Goal: Task Accomplishment & Management: Complete application form

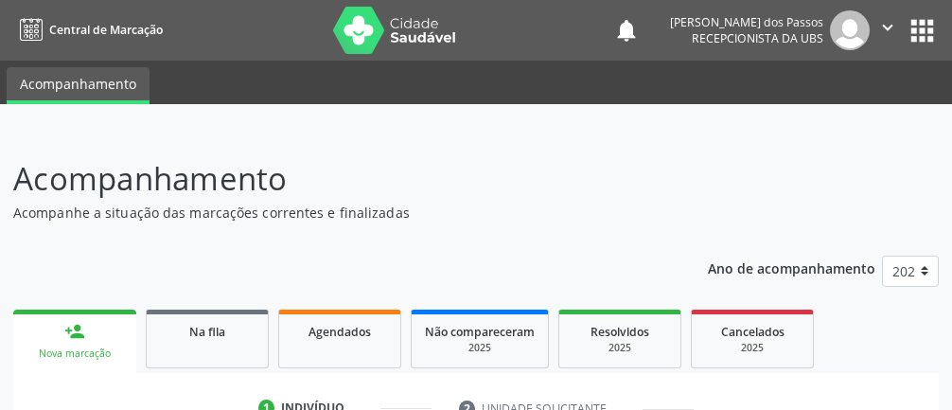
scroll to position [380, 0]
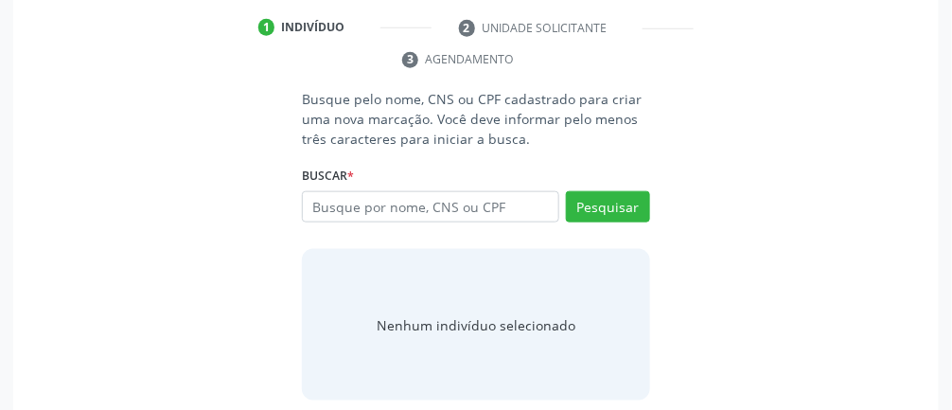
click at [383, 198] on input "text" at bounding box center [430, 207] width 257 height 32
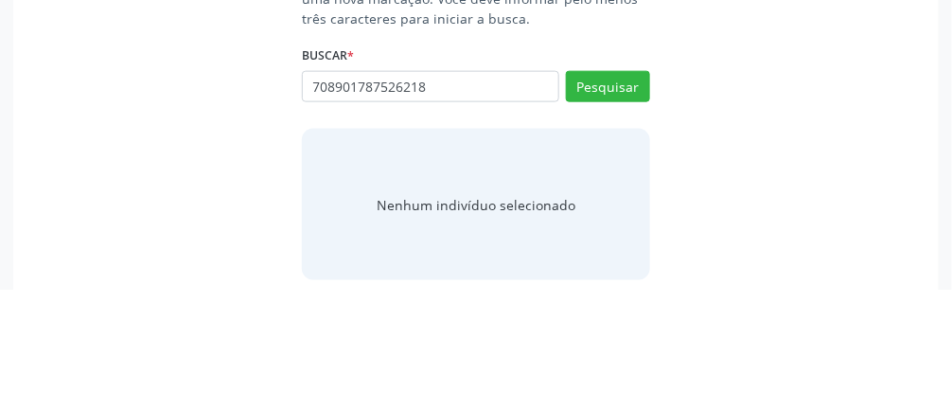
type input "708901787526218"
click at [609, 200] on button "Pesquisar" at bounding box center [608, 207] width 84 height 32
type input "708901787526218"
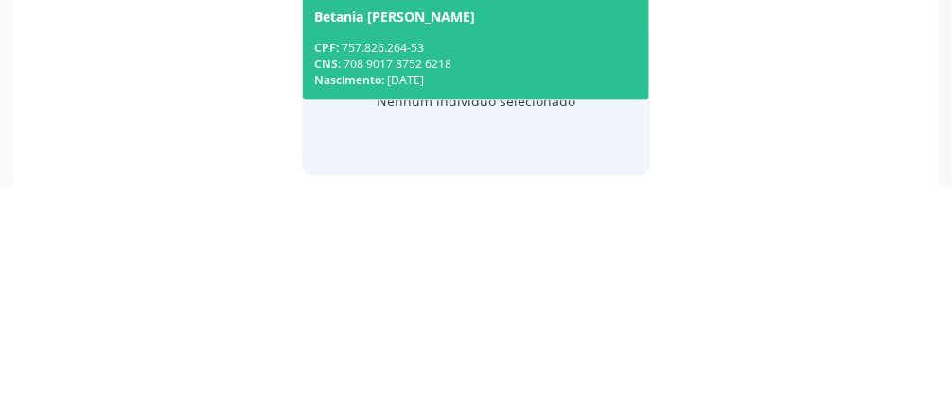
click at [428, 274] on div "CPF: 757.826.264-53" at bounding box center [476, 272] width 324 height 16
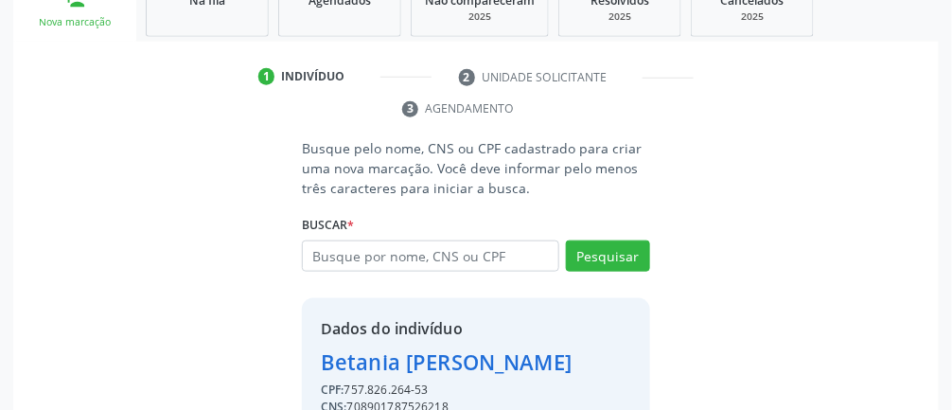
scroll to position [334, 0]
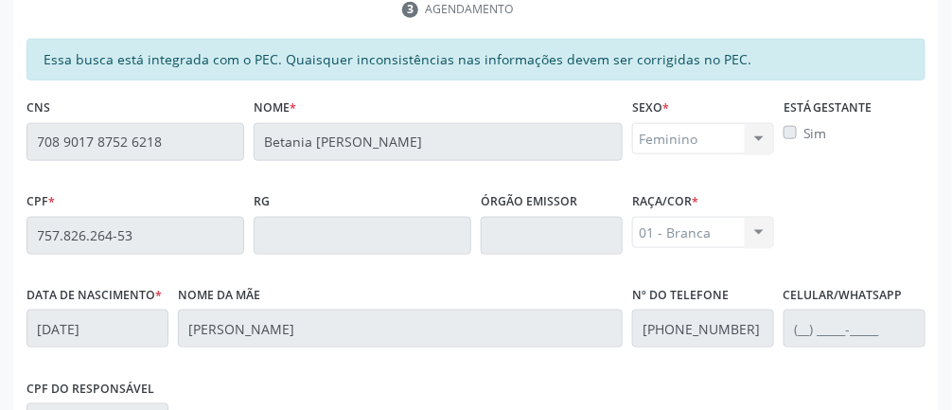
scroll to position [636, 0]
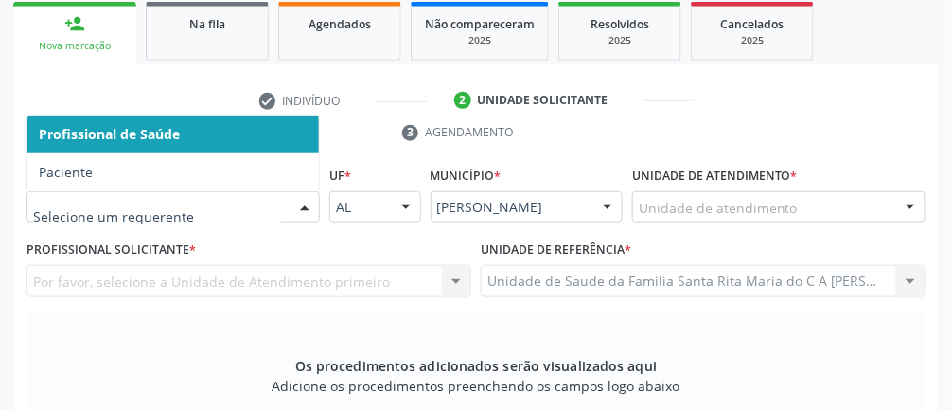
scroll to position [308, 0]
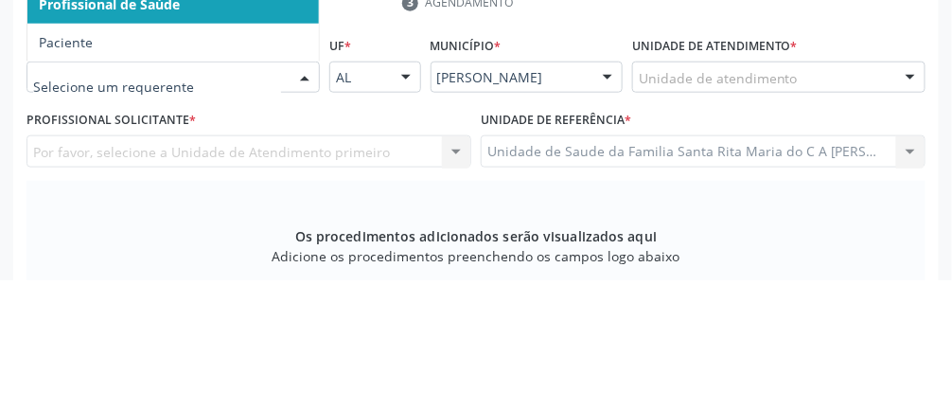
click at [105, 171] on span "Paciente" at bounding box center [172, 172] width 291 height 38
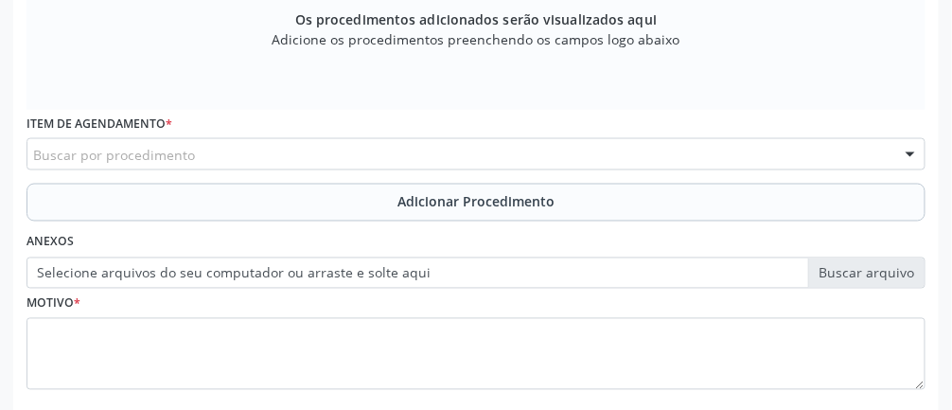
scroll to position [665, 0]
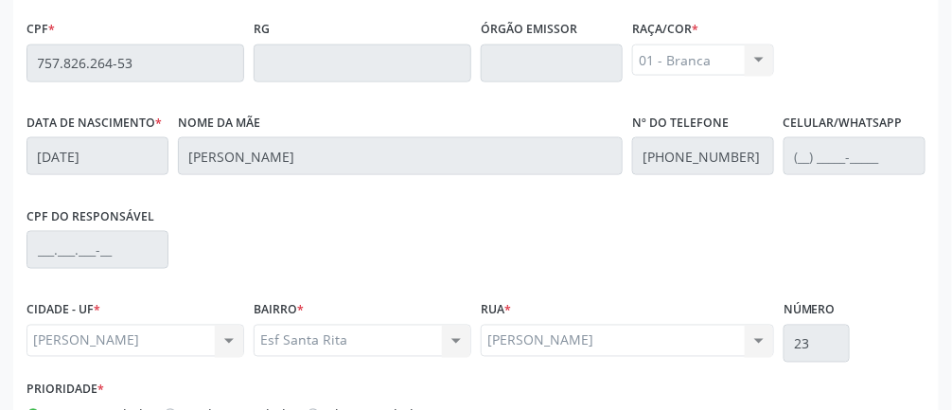
scroll to position [636, 0]
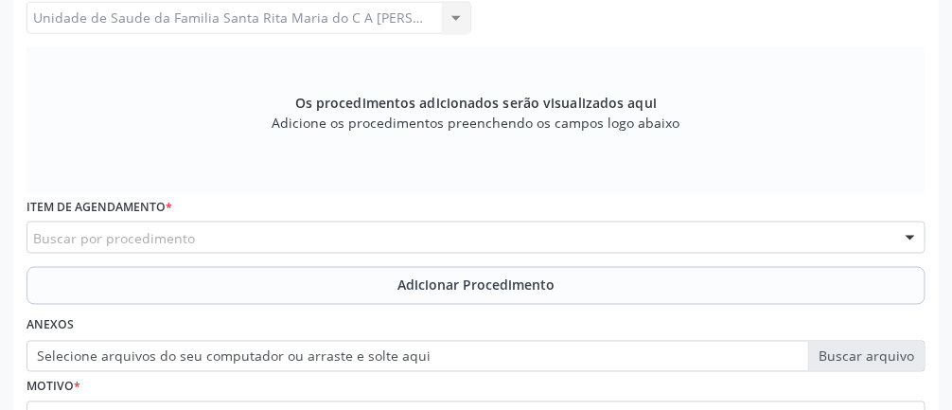
scroll to position [665, 0]
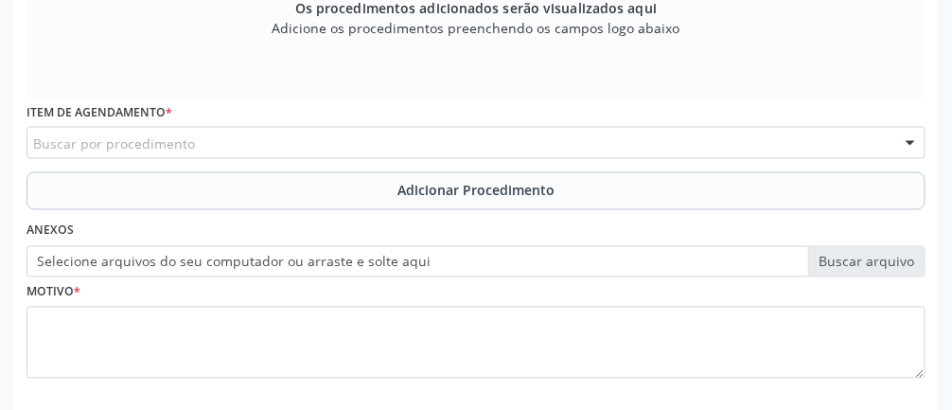
click at [239, 136] on div "Buscar por procedimento" at bounding box center [475, 143] width 899 height 32
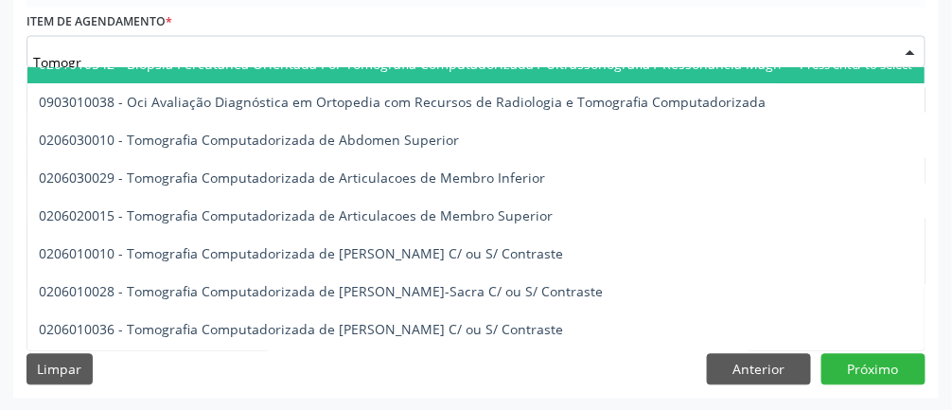
scroll to position [0, 0]
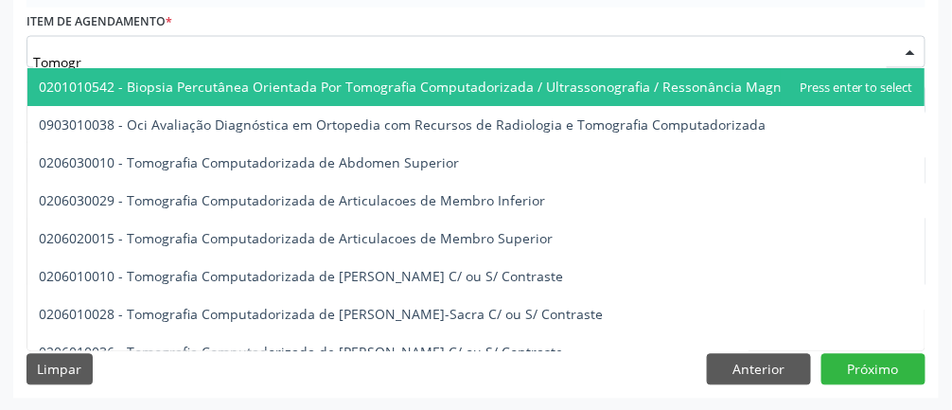
click at [105, 52] on input "Tomogr" at bounding box center [460, 62] width 854 height 38
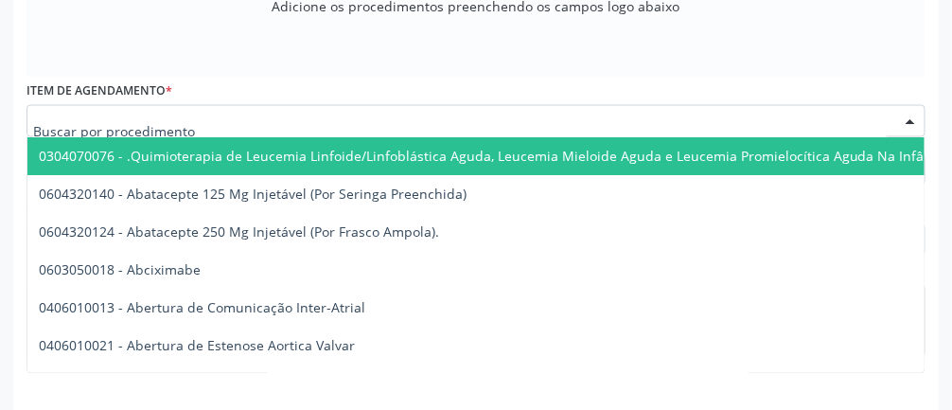
scroll to position [687, 0]
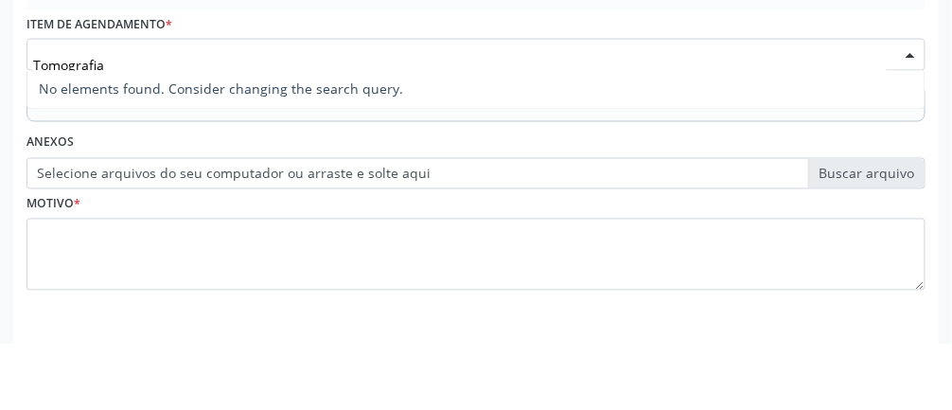
type input "Tomografia"
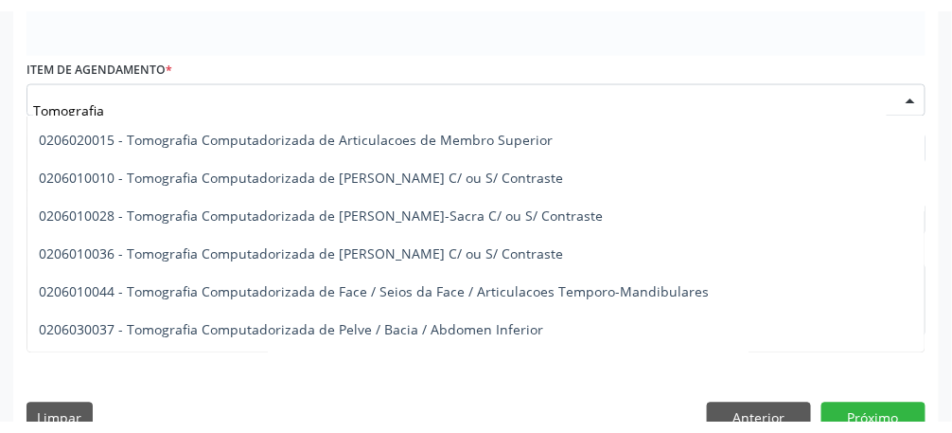
scroll to position [144, 0]
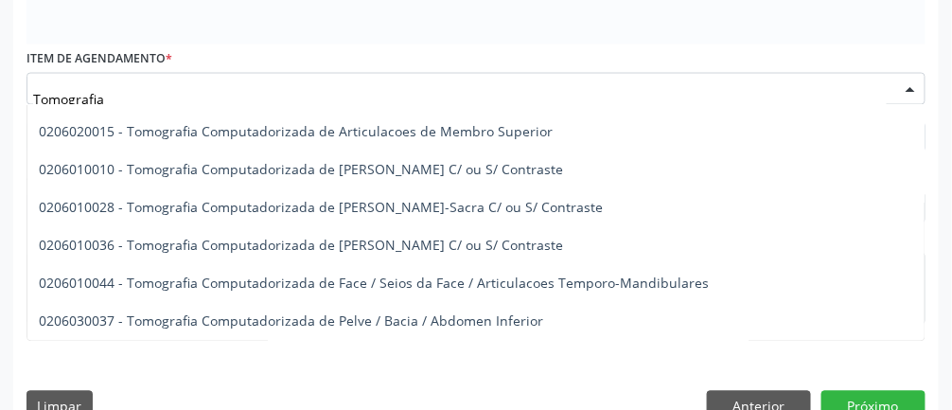
click at [573, 204] on span "0206010028 - Tomografia Computadorizada de [PERSON_NAME]-Sacra C/ ou S/ Contras…" at bounding box center [321, 207] width 564 height 18
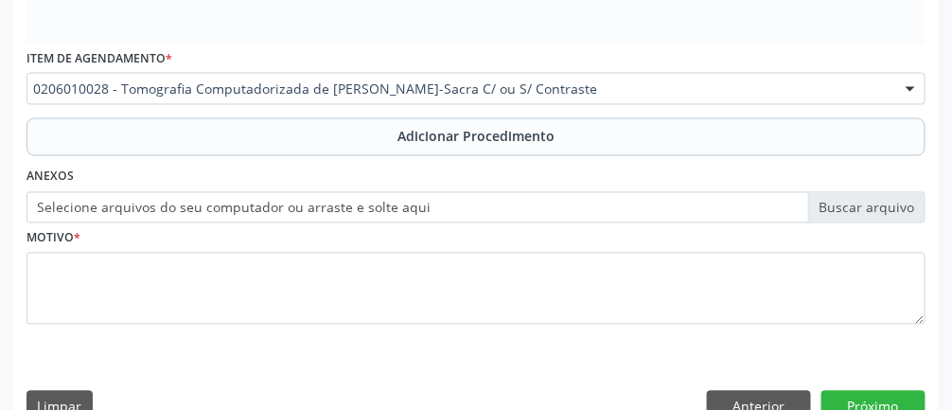
click at [557, 197] on label "Selecione arquivos do seu computador ou arraste e solte aqui" at bounding box center [475, 208] width 899 height 32
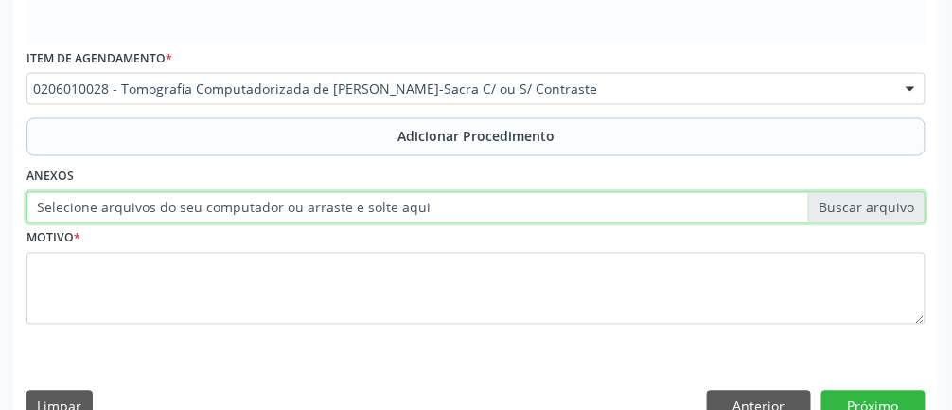
click at [557, 197] on input "Selecione arquivos do seu computador ou arraste e solte aqui" at bounding box center [475, 208] width 899 height 32
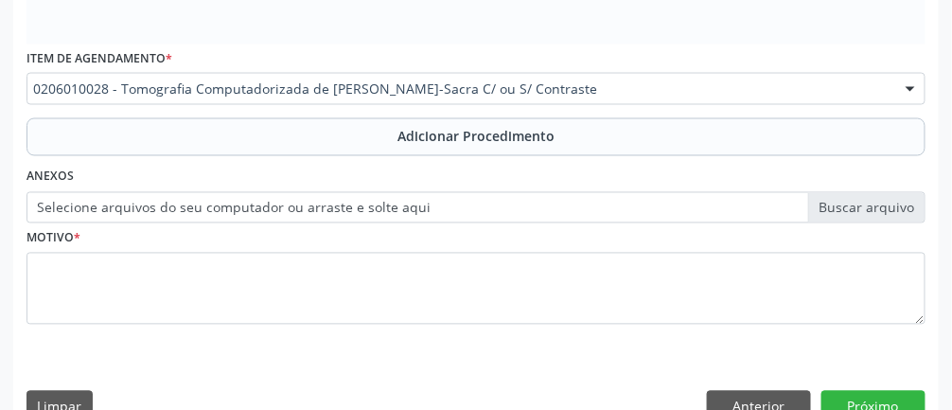
click at [351, 211] on label "Selecione arquivos do seu computador ou arraste e solte aqui" at bounding box center [475, 208] width 899 height 32
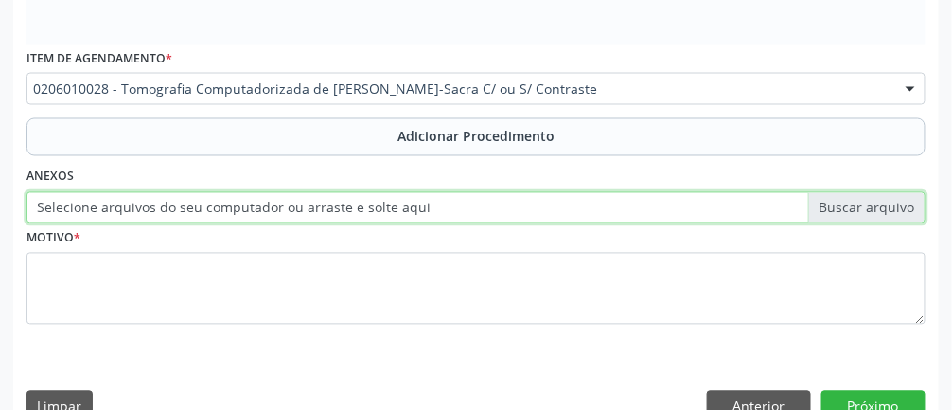
click at [351, 211] on input "Selecione arquivos do seu computador ou arraste e solte aqui" at bounding box center [475, 208] width 899 height 32
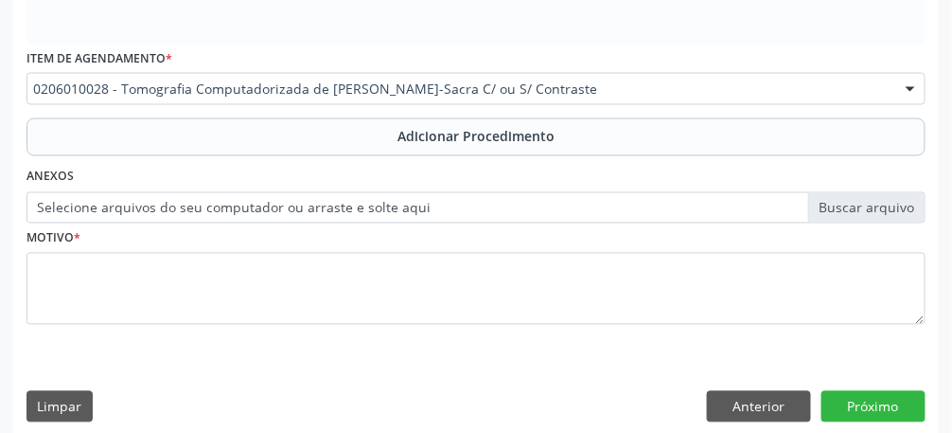
type input "C:\fakepath\17593368027133496830276924527279.jpg"
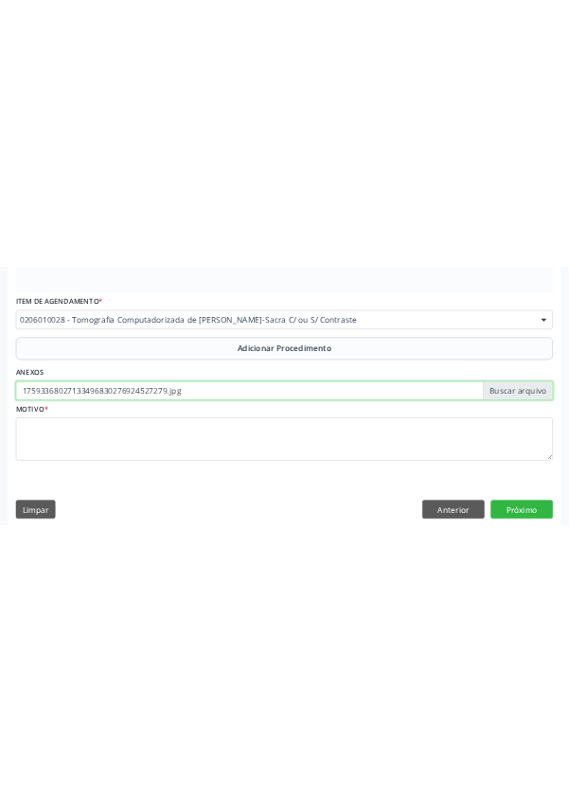
scroll to position [450, 0]
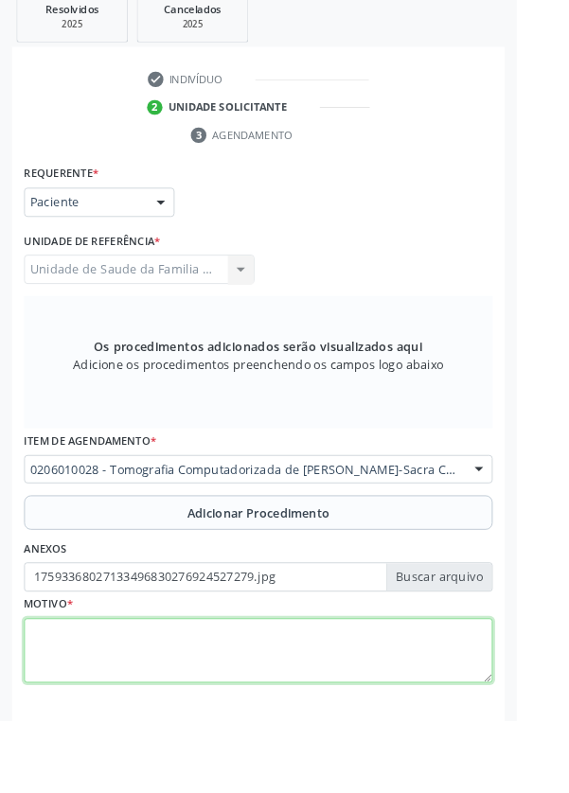
click at [114, 409] on textarea at bounding box center [284, 716] width 516 height 72
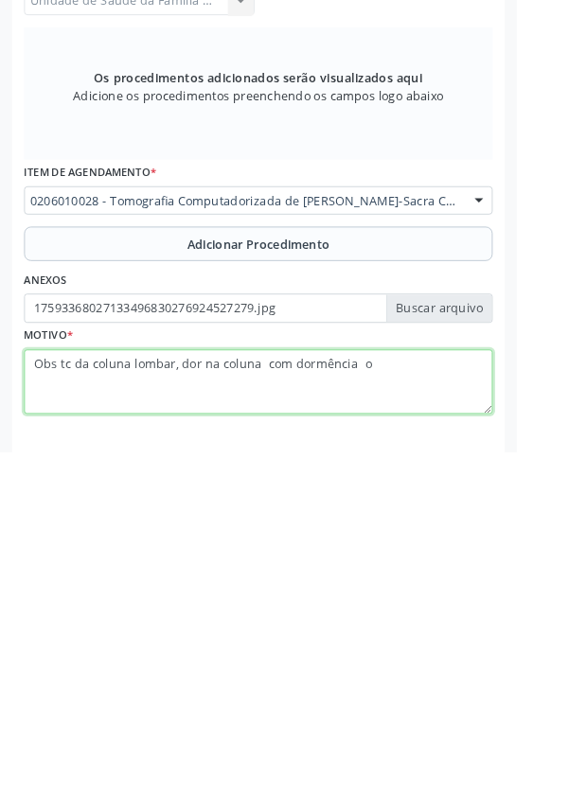
click at [425, 409] on textarea "Obs tc da coluna lombar, dor na coluna com dormência o" at bounding box center [284, 716] width 516 height 72
type textarea "Obs tc da coluna lombar, dor na coluna com dormência notado E Cid 659_1"
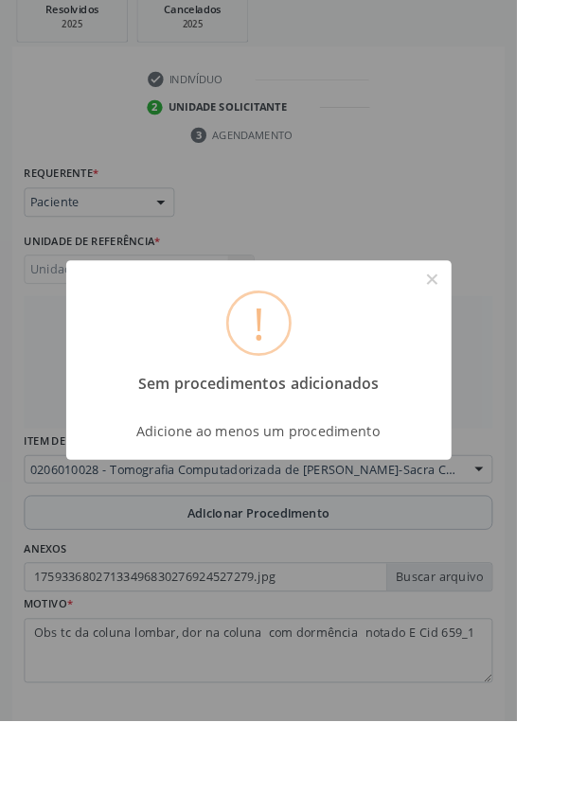
click at [492, 324] on button "×" at bounding box center [476, 307] width 32 height 32
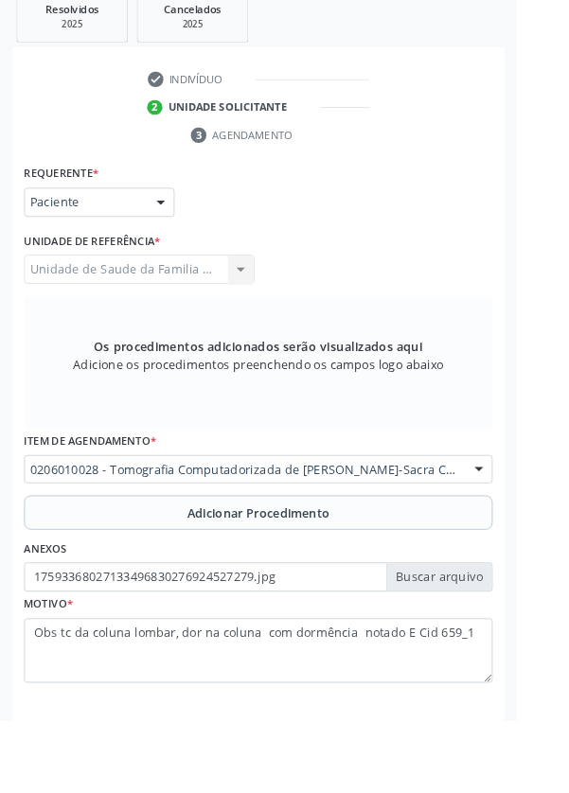
click at [360, 409] on span "Adicionar Procedimento" at bounding box center [284, 565] width 157 height 20
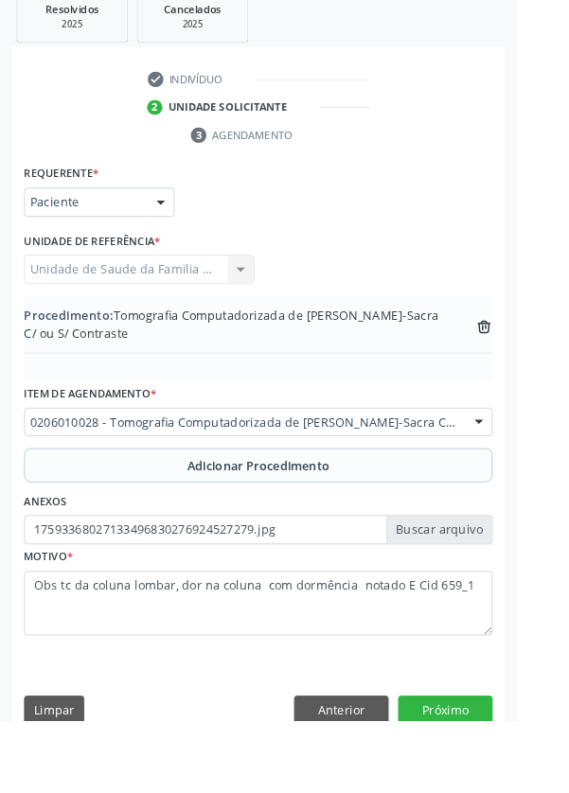
scroll to position [397, 0]
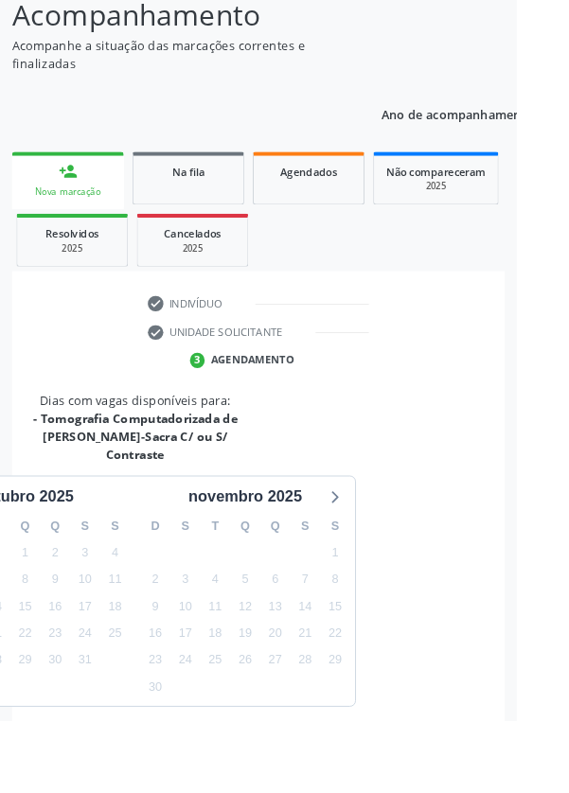
scroll to position [296, 0]
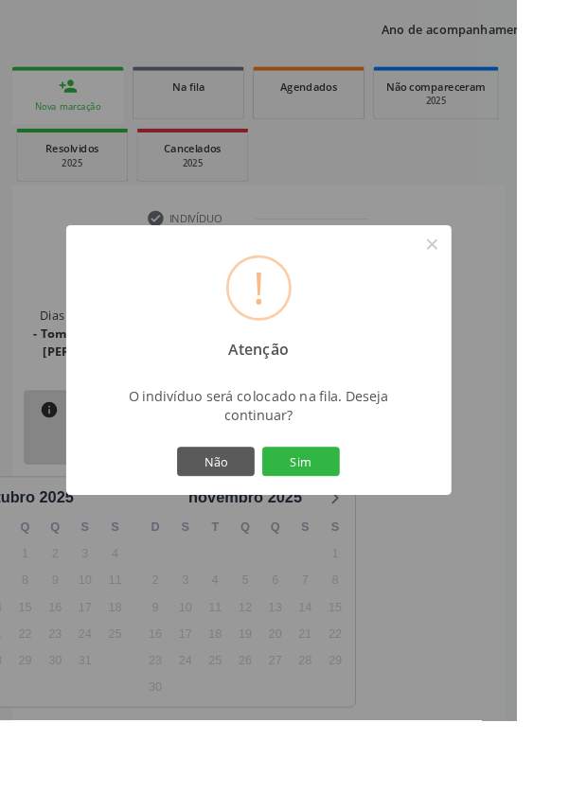
click at [362, 409] on button "Sim" at bounding box center [331, 508] width 85 height 32
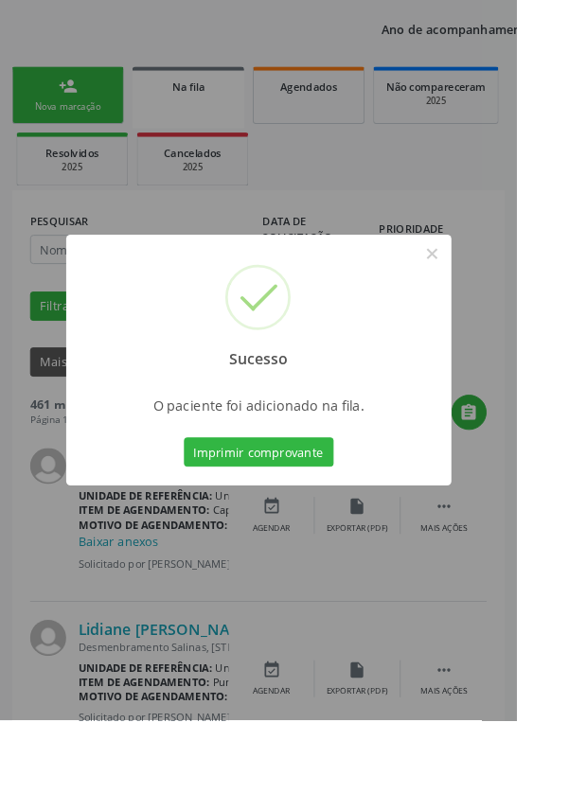
scroll to position [0, 0]
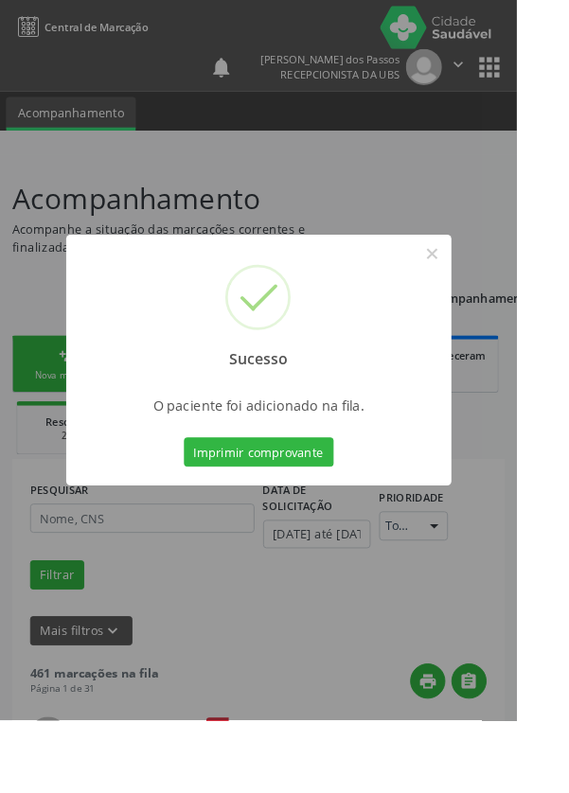
click at [293, 409] on button "Imprimir comprovante" at bounding box center [285, 498] width 165 height 32
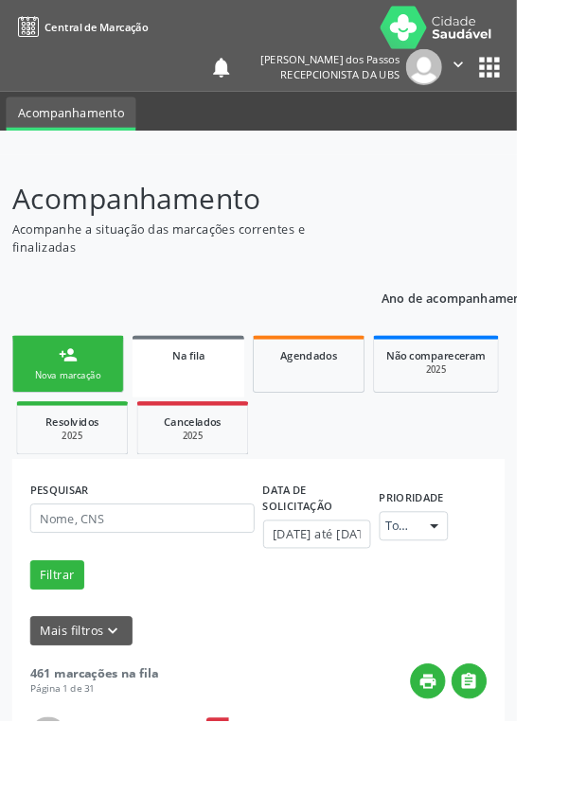
click at [62, 401] on link "person_add Nova marcação" at bounding box center [74, 400] width 123 height 63
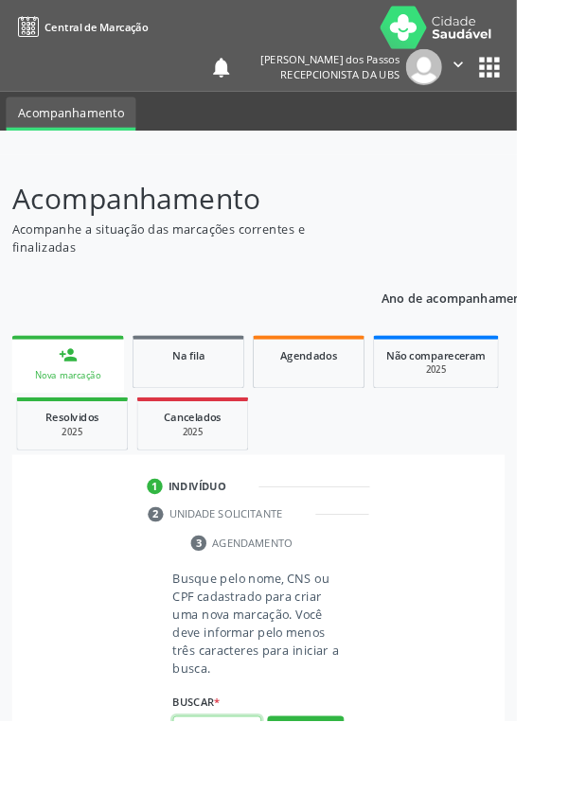
click at [239, 409] on input "text" at bounding box center [238, 804] width 97 height 32
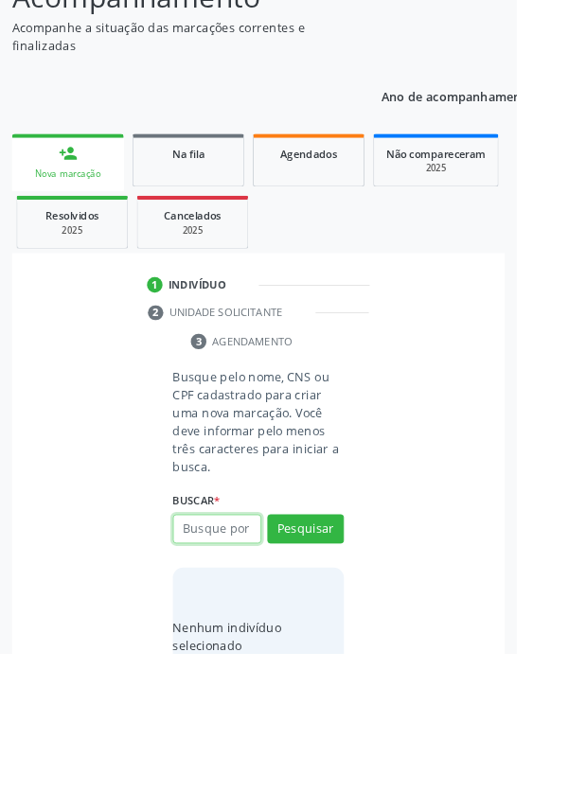
scroll to position [149, 0]
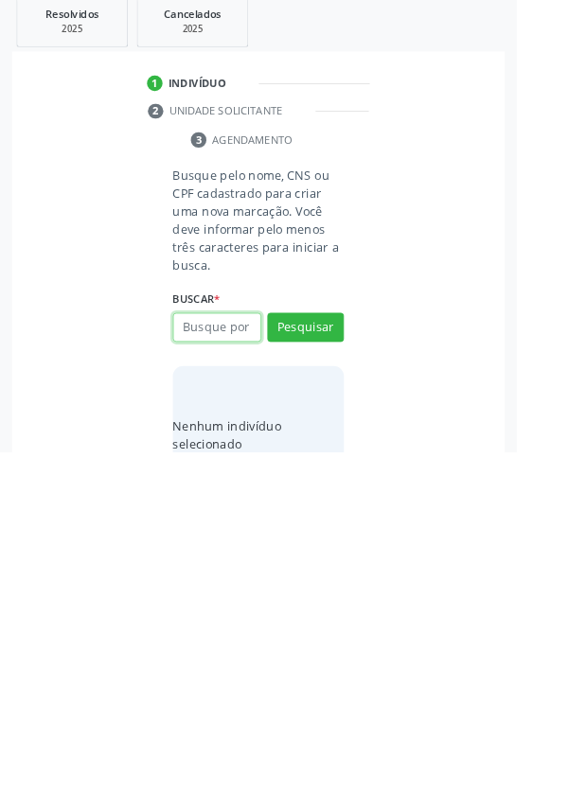
click at [221, 409] on input "text" at bounding box center [238, 656] width 97 height 32
click at [208, 409] on input "text" at bounding box center [238, 656] width 97 height 32
click at [201, 409] on input "text" at bounding box center [238, 656] width 97 height 32
type input "704507318671211"
click at [340, 409] on button "Pesquisar" at bounding box center [336, 656] width 84 height 32
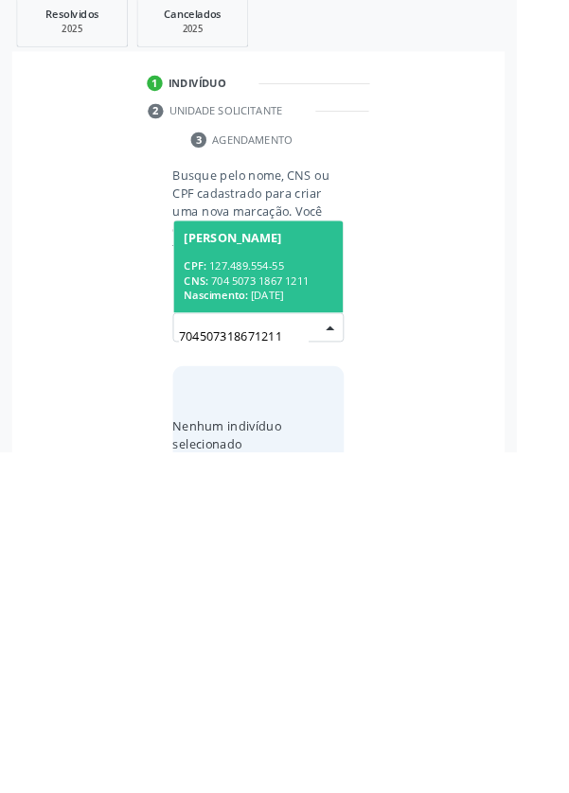
click at [273, 409] on div "CPF: 127.489.554-55" at bounding box center [285, 588] width 164 height 16
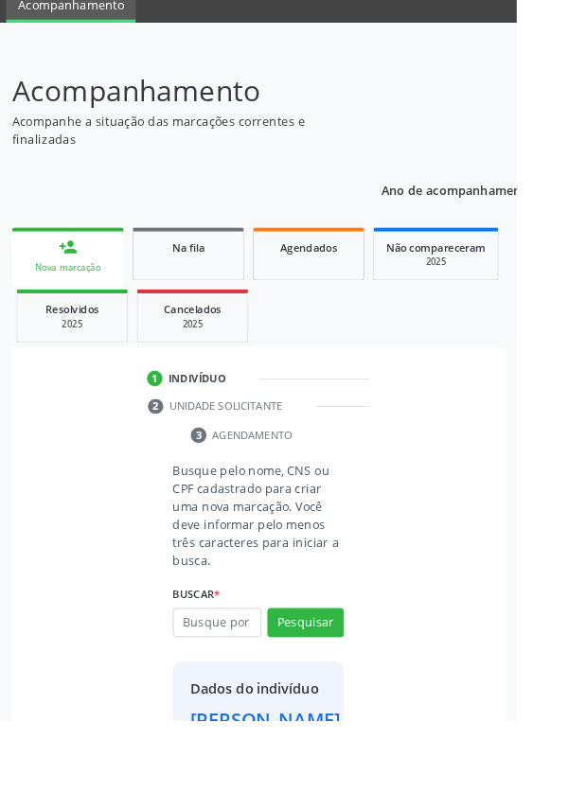
scroll to position [109, 0]
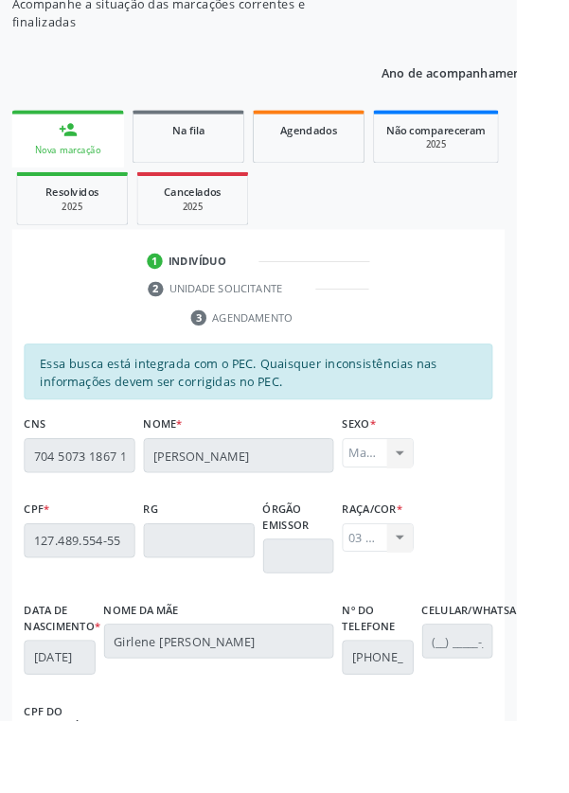
scroll to position [450, 0]
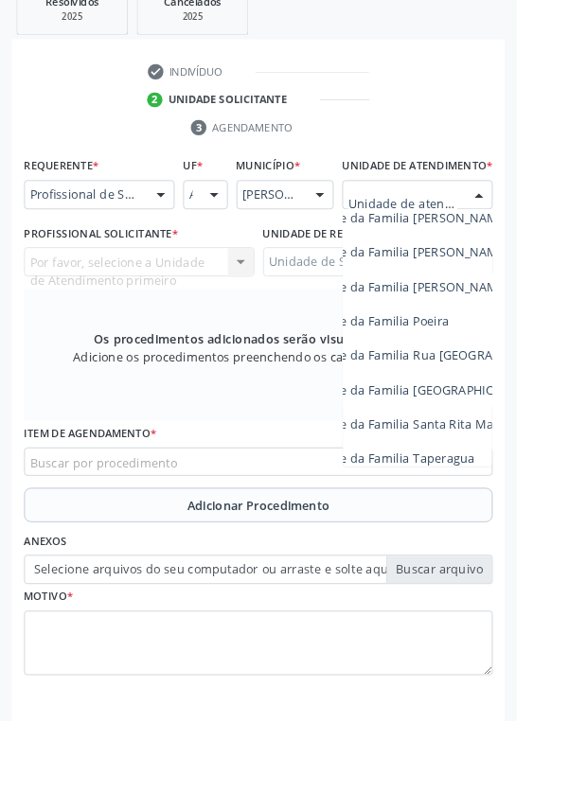
scroll to position [1134, 125]
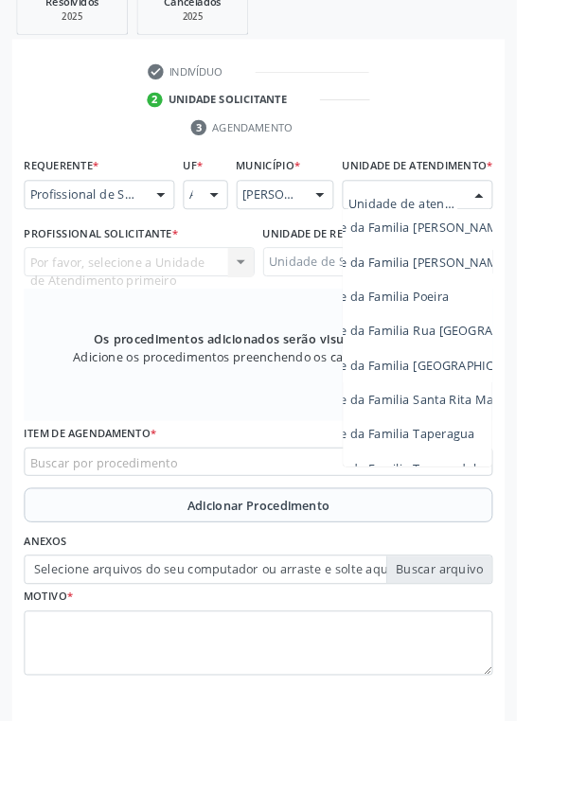
click at [477, 409] on span "Unidade de Saude da Familia Santa Rita Maria do C A [PERSON_NAME]" at bounding box center [489, 441] width 450 height 18
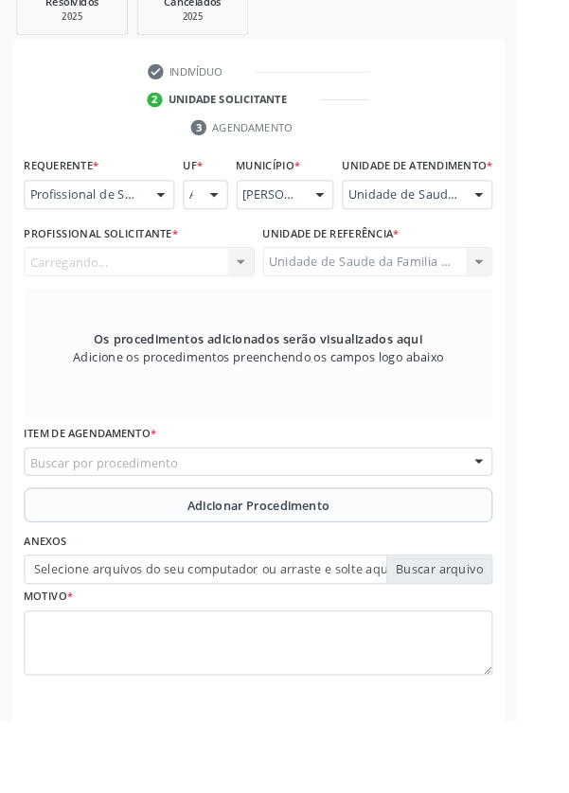
click at [160, 304] on div "Carregando... Nenhum resultado encontrado para: " " Não há nenhuma opção para s…" at bounding box center [153, 289] width 254 height 32
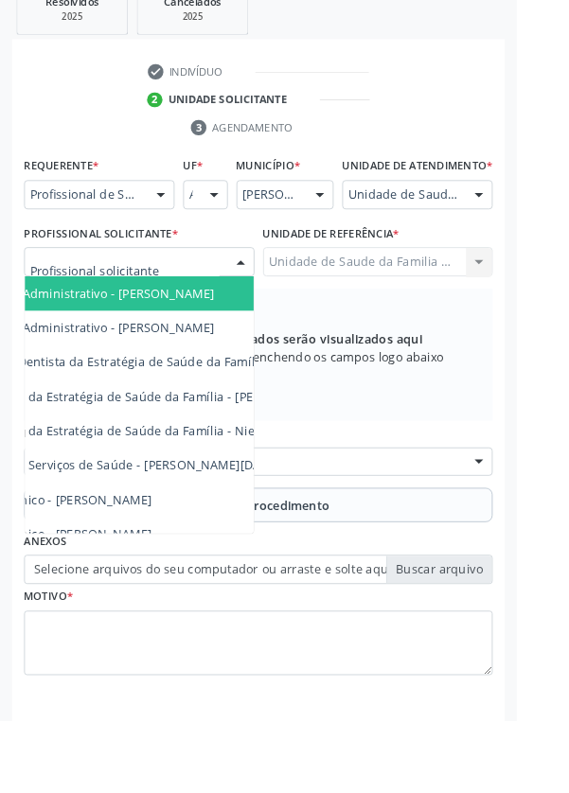
scroll to position [0, 83]
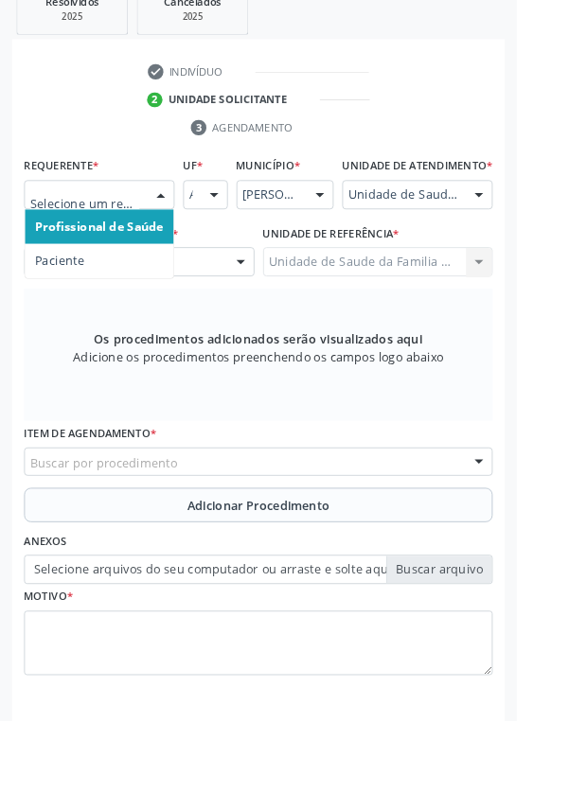
click at [53, 288] on span "Paciente" at bounding box center [66, 287] width 54 height 18
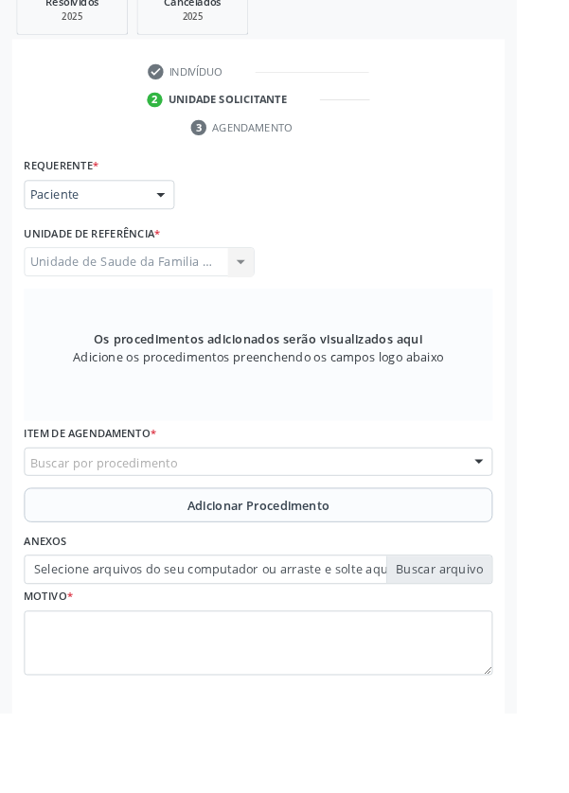
scroll to position [450, 0]
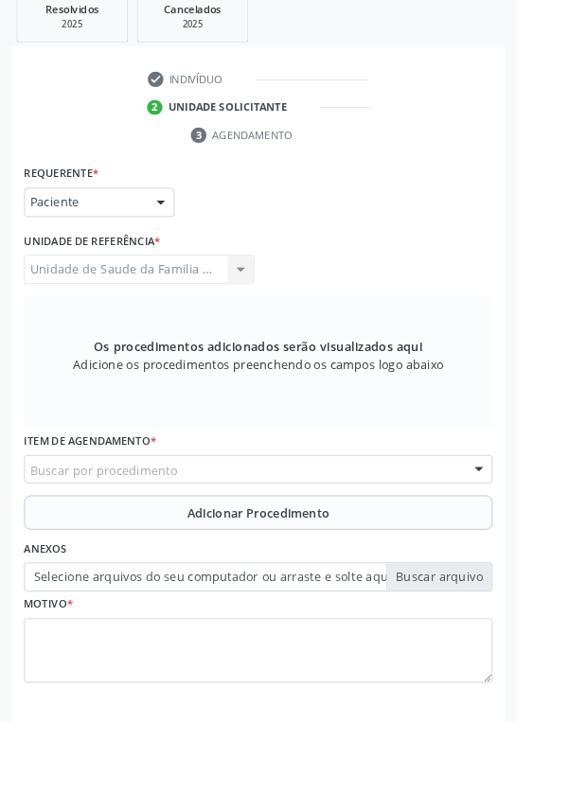
click at [241, 409] on div "Buscar por procedimento" at bounding box center [284, 517] width 516 height 32
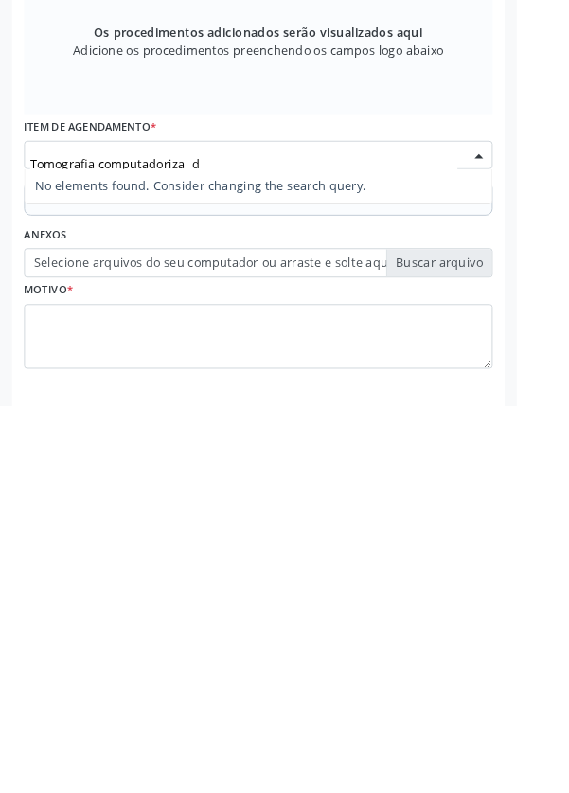
type input "Tomografia computadoriza"
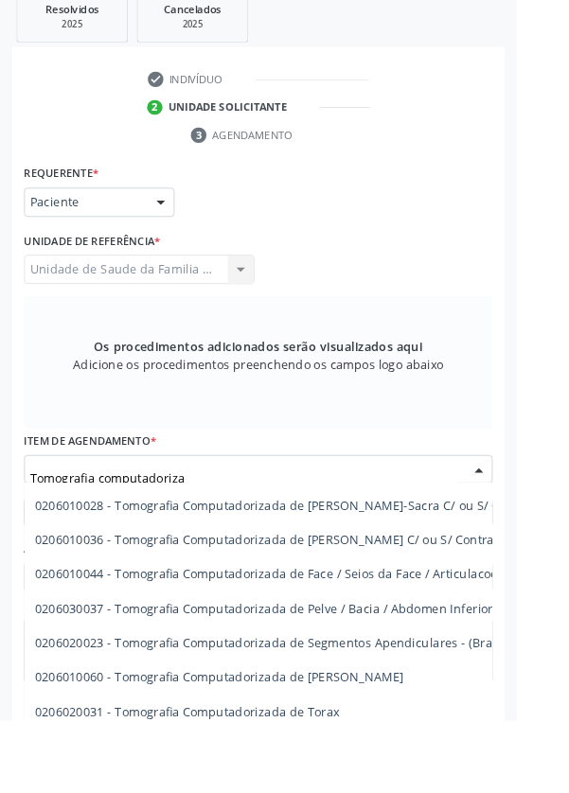
scroll to position [285, 0]
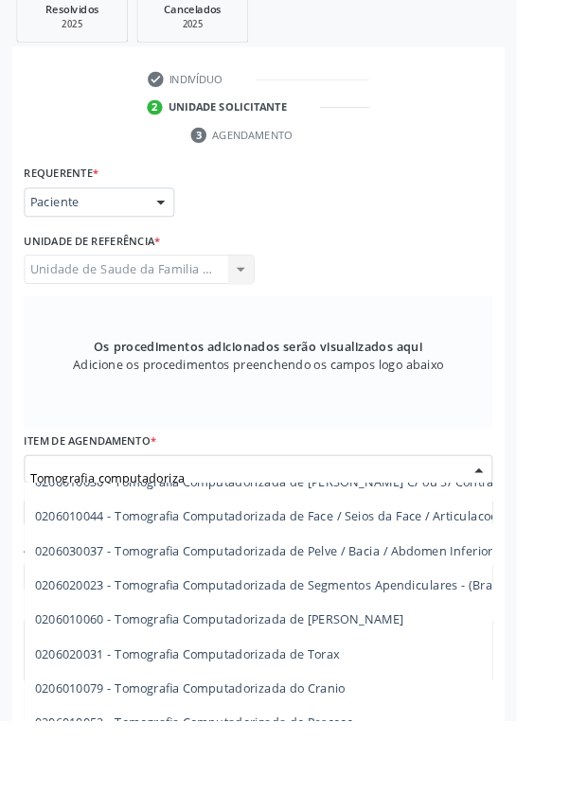
click at [372, 409] on span "0206010079 - Tomografia Computadorizada do Cranio" at bounding box center [210, 758] width 342 height 18
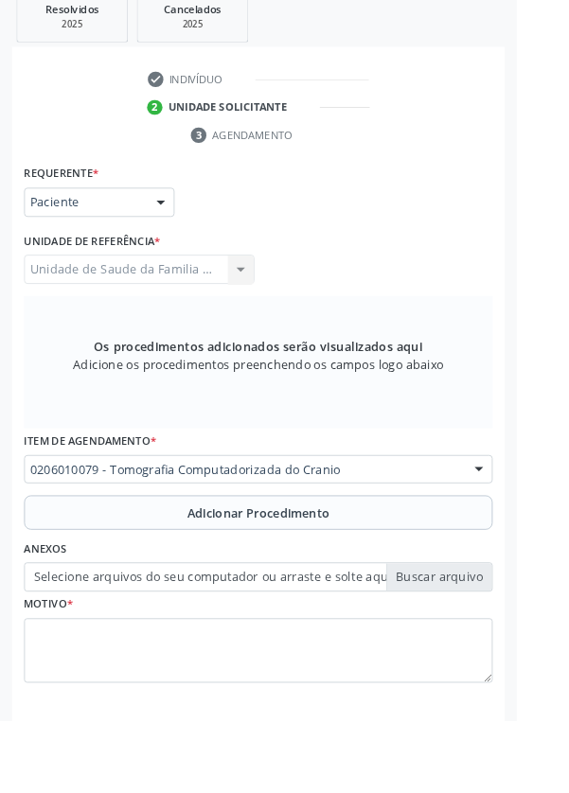
click at [186, 409] on button "Adicionar Procedimento" at bounding box center [284, 564] width 516 height 38
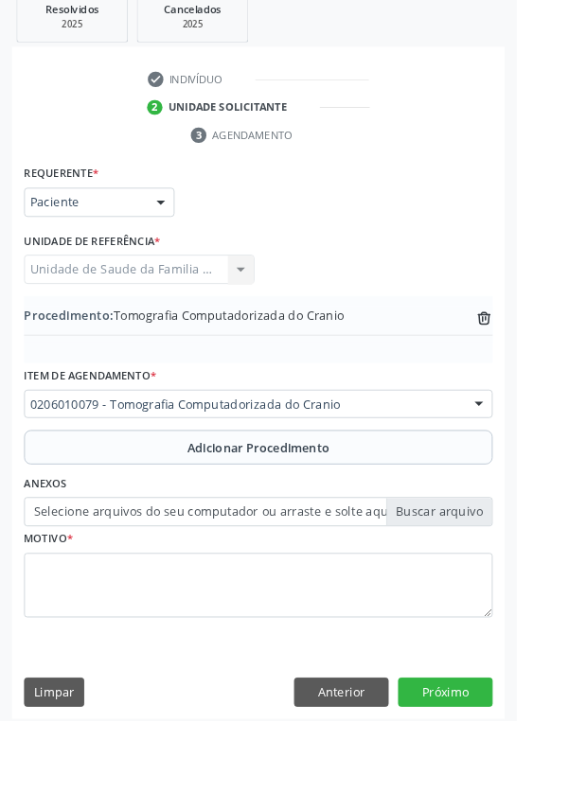
scroll to position [377, 0]
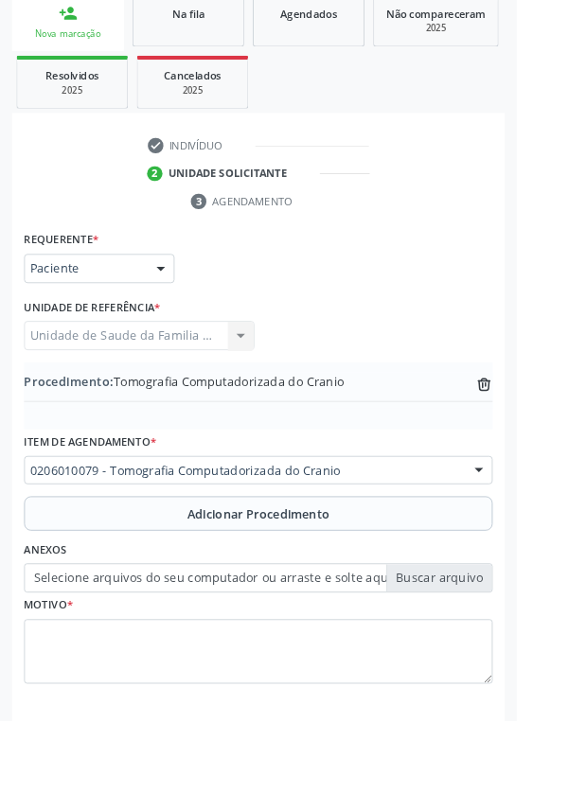
click at [123, 409] on label "Selecione arquivos do seu computador ou arraste e solte aqui" at bounding box center [284, 636] width 516 height 32
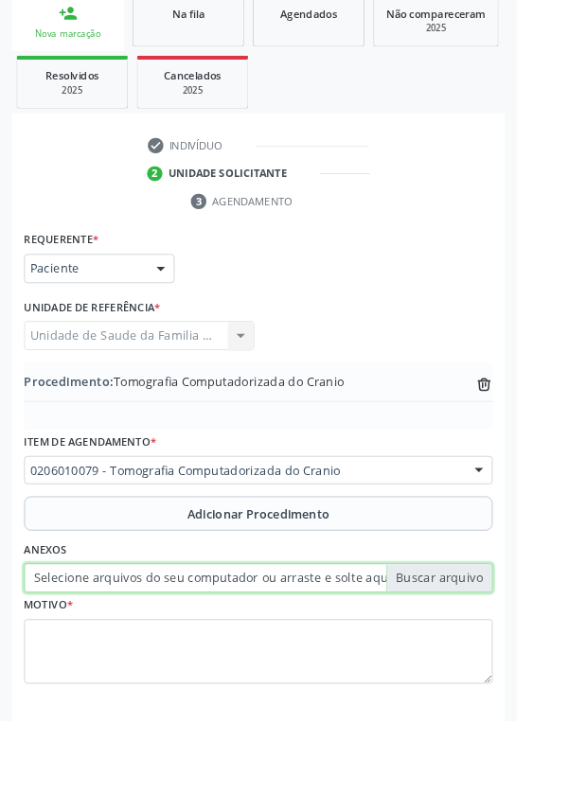
click at [123, 409] on input "Selecione arquivos do seu computador ou arraste e solte aqui" at bounding box center [284, 636] width 516 height 32
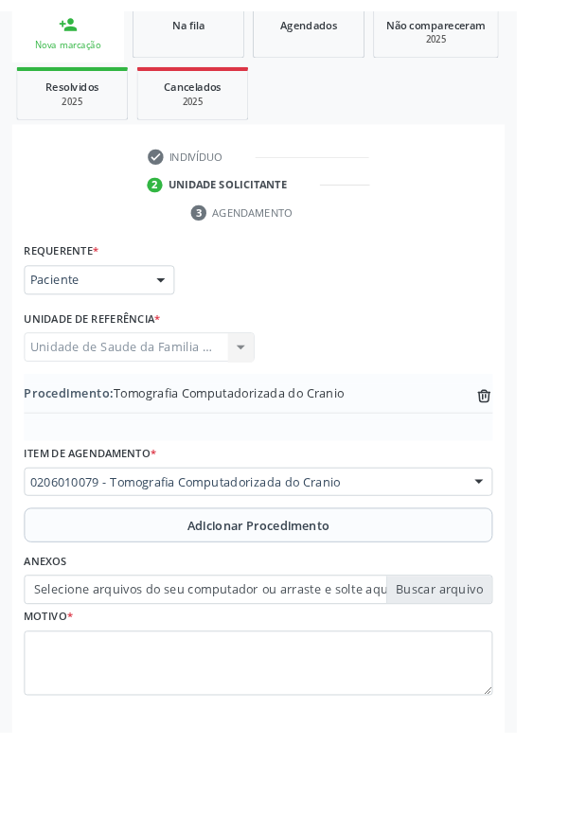
scroll to position [351, 0]
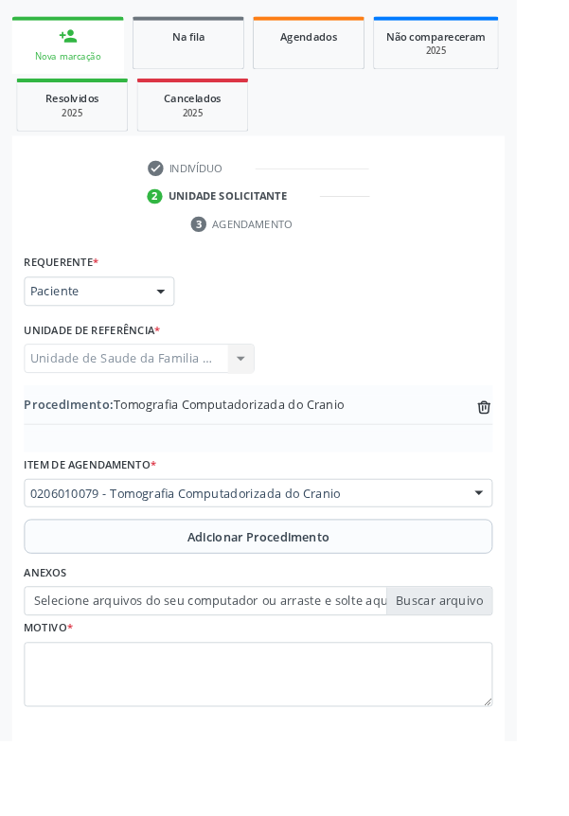
type input "C:\fakepath\17593380234973822222664432442888.jpg"
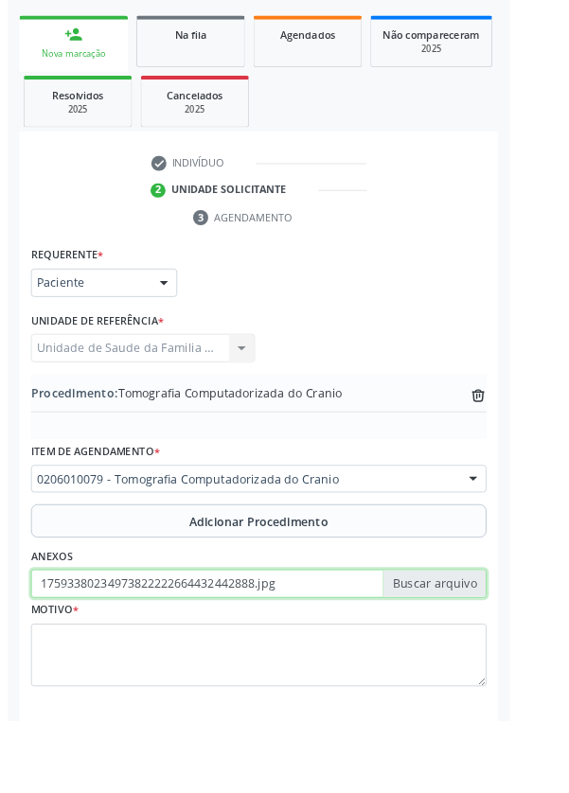
scroll to position [377, 0]
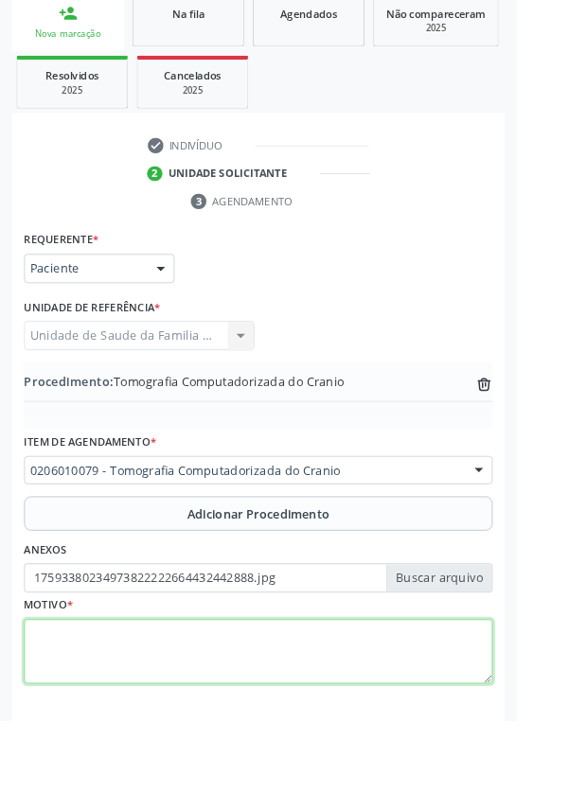
click at [131, 409] on textarea at bounding box center [284, 717] width 516 height 72
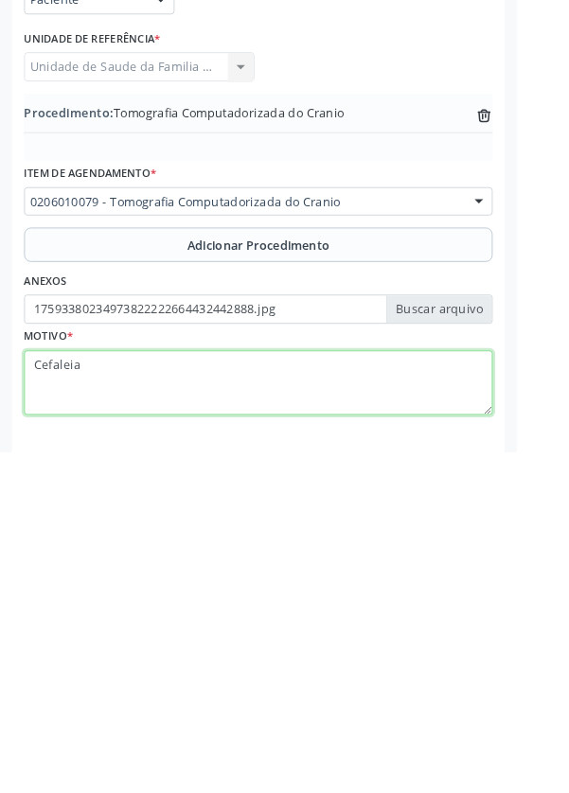
type textarea "Cefaleia"
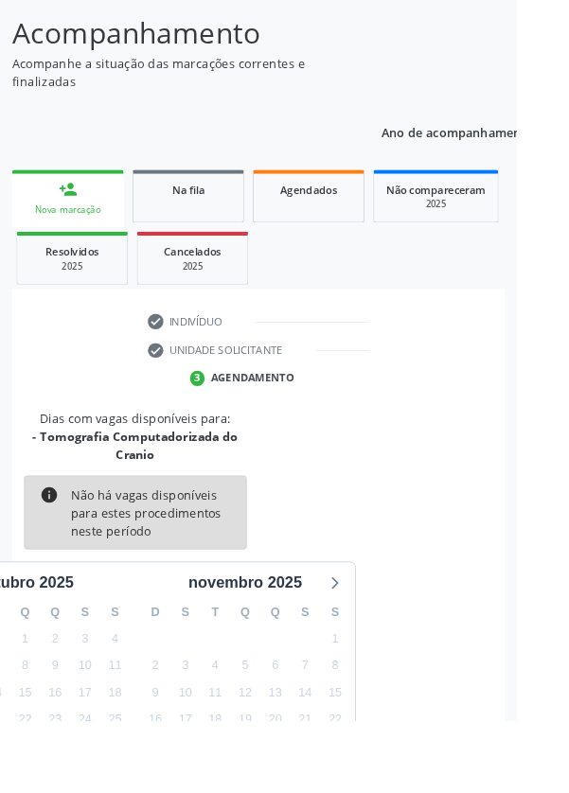
scroll to position [177, 0]
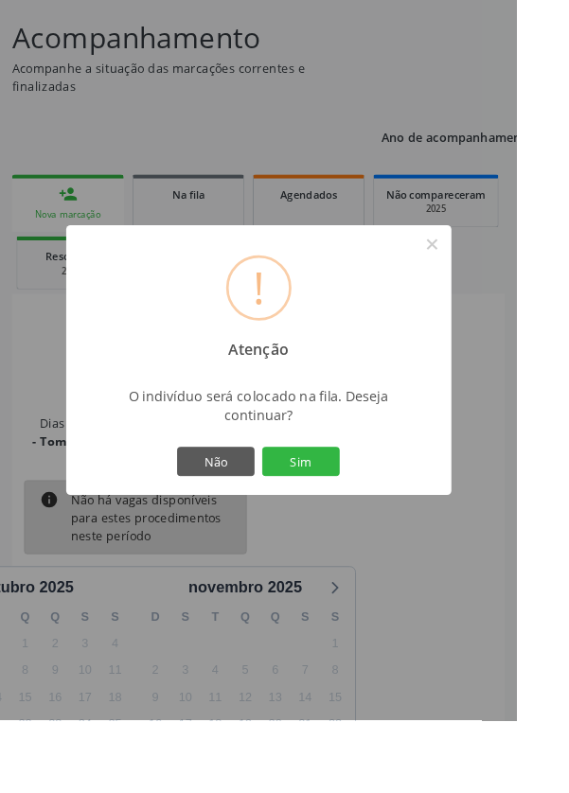
click at [356, 409] on button "Sim" at bounding box center [331, 508] width 85 height 32
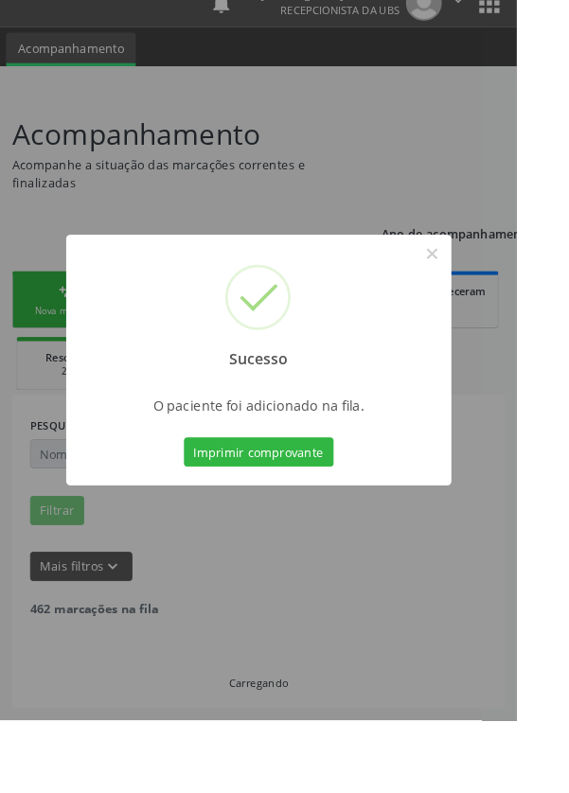
scroll to position [0, 0]
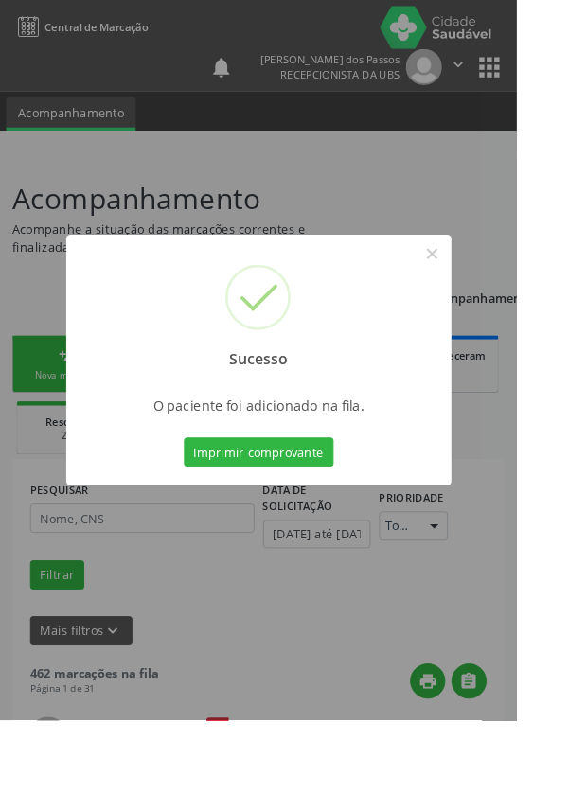
click at [293, 409] on button "Imprimir comprovante" at bounding box center [285, 498] width 165 height 32
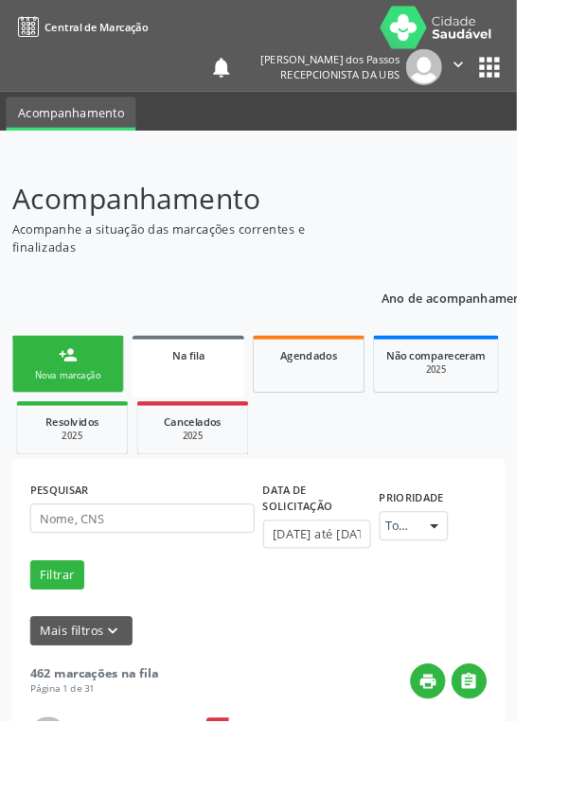
click at [65, 409] on div "Nova marcação" at bounding box center [74, 413] width 95 height 14
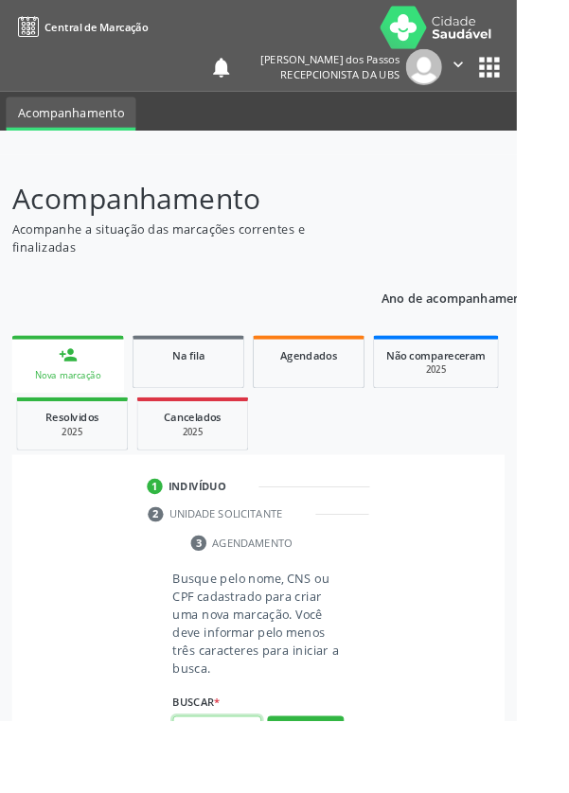
click at [229, 409] on input "text" at bounding box center [238, 804] width 97 height 32
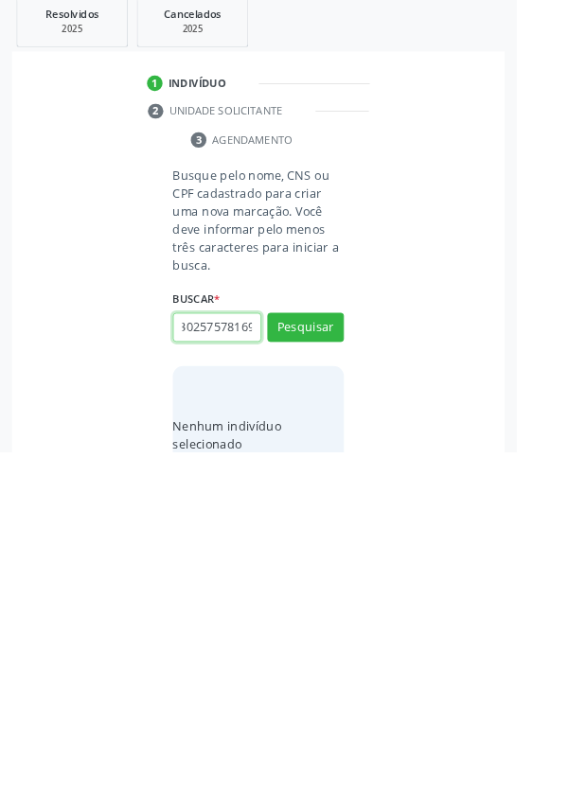
scroll to position [0, 34]
type input "704302575781692"
click at [342, 409] on button "Pesquisar" at bounding box center [336, 656] width 84 height 32
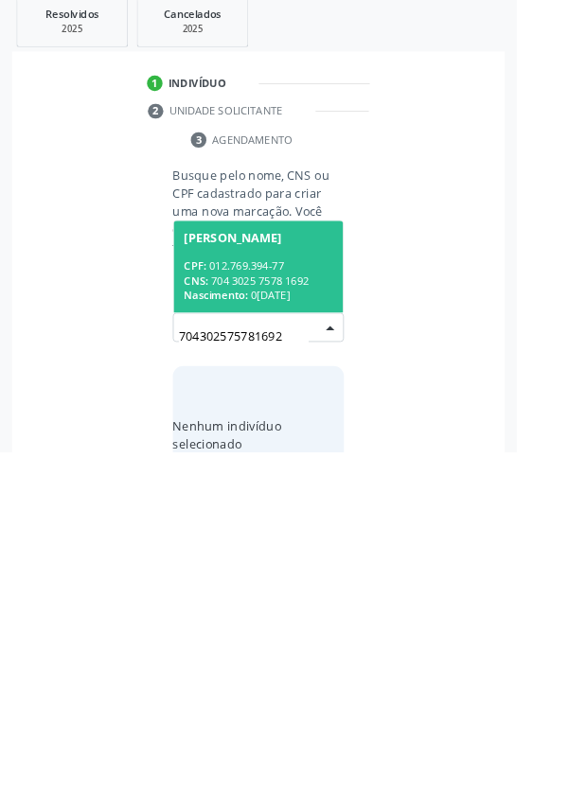
click at [256, 409] on span "[PERSON_NAME] CPF: 012.769.394-77 CNS: 704 3025 7578 1692 Nascimento: [DATE]" at bounding box center [284, 588] width 186 height 101
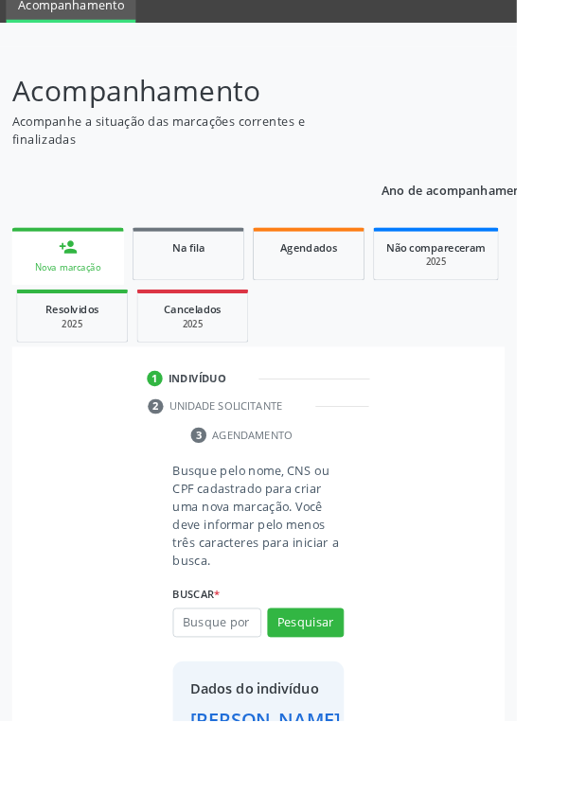
scroll to position [109, 0]
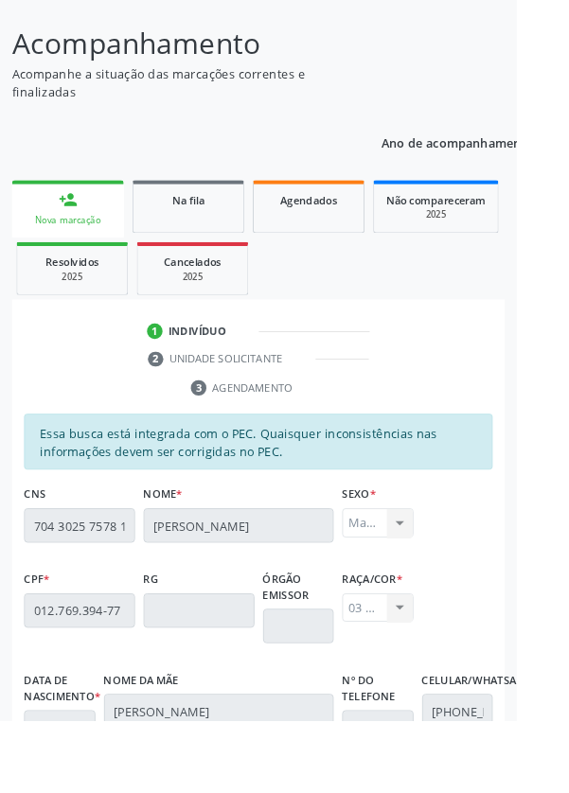
scroll to position [450, 0]
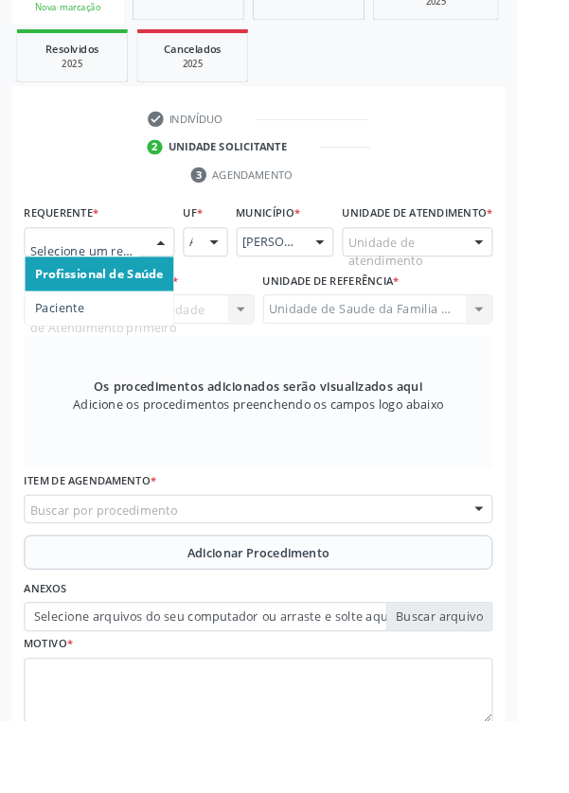
scroll to position [456, 0]
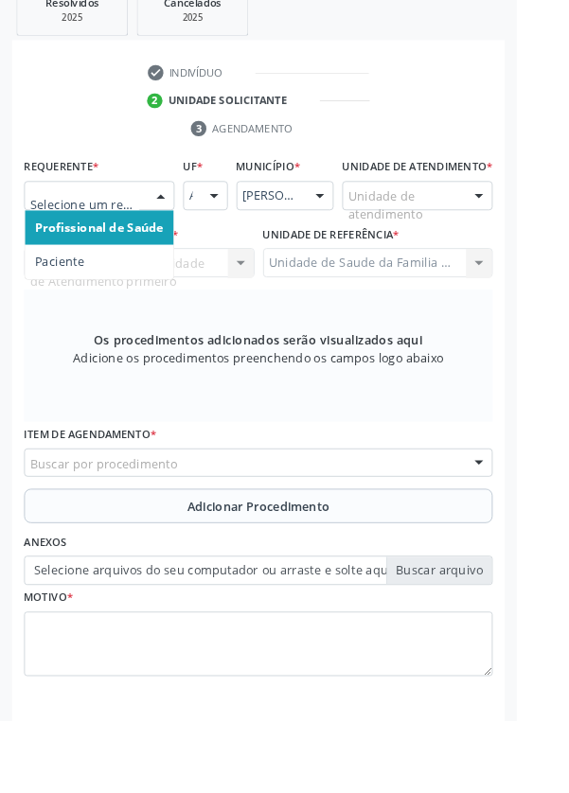
click at [71, 287] on span "Paciente" at bounding box center [66, 288] width 54 height 18
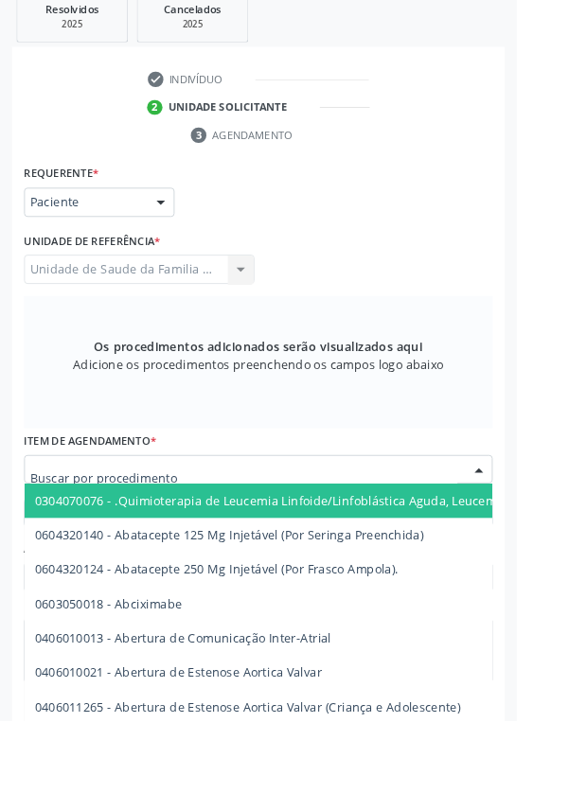
scroll to position [450, 0]
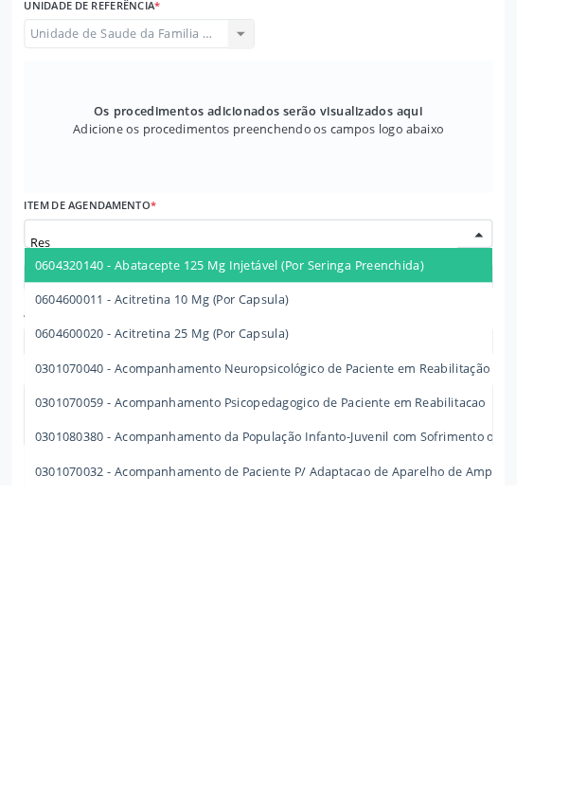
type input "Ress"
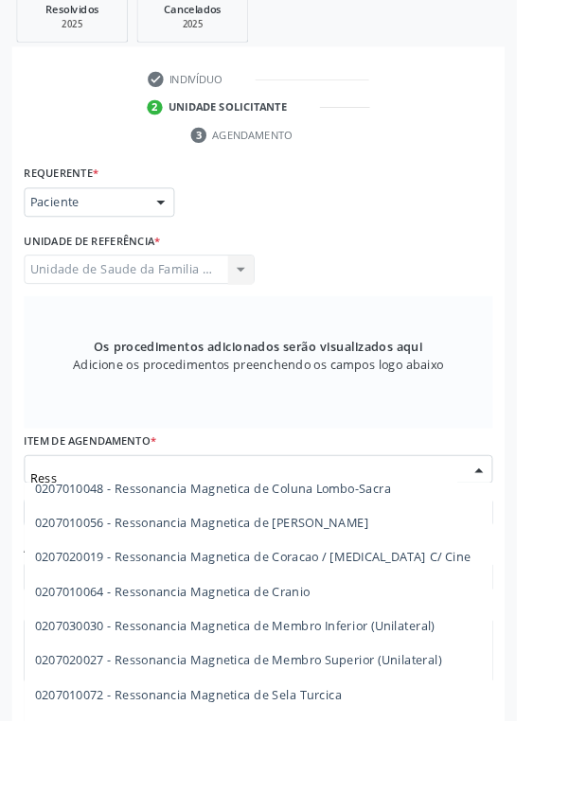
scroll to position [5700, 0]
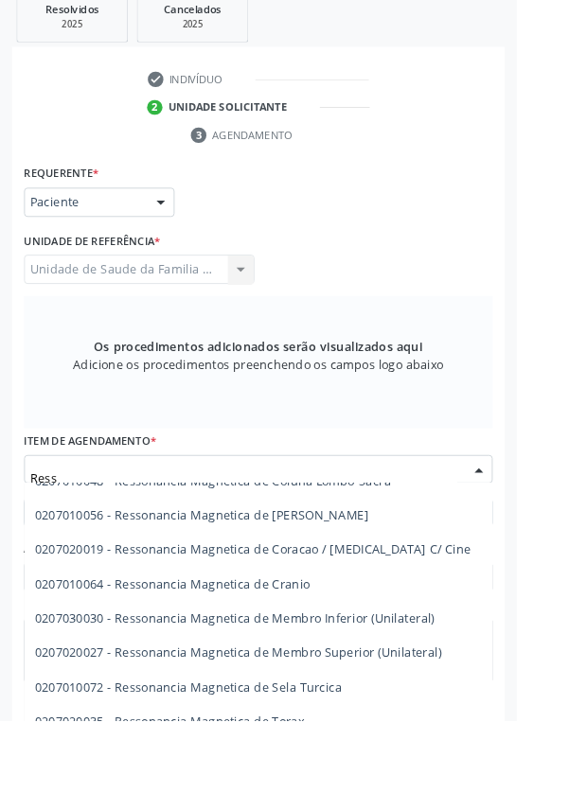
click at [425, 409] on span "0207020027 - Ressonancia Magnetica de Membro Superior (Unilateral)" at bounding box center [263, 718] width 448 height 18
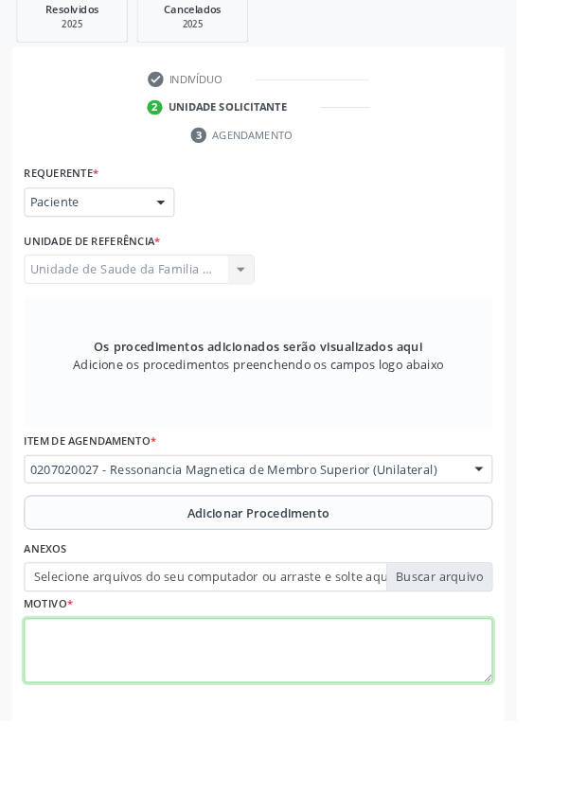
click at [152, 409] on textarea at bounding box center [284, 716] width 516 height 72
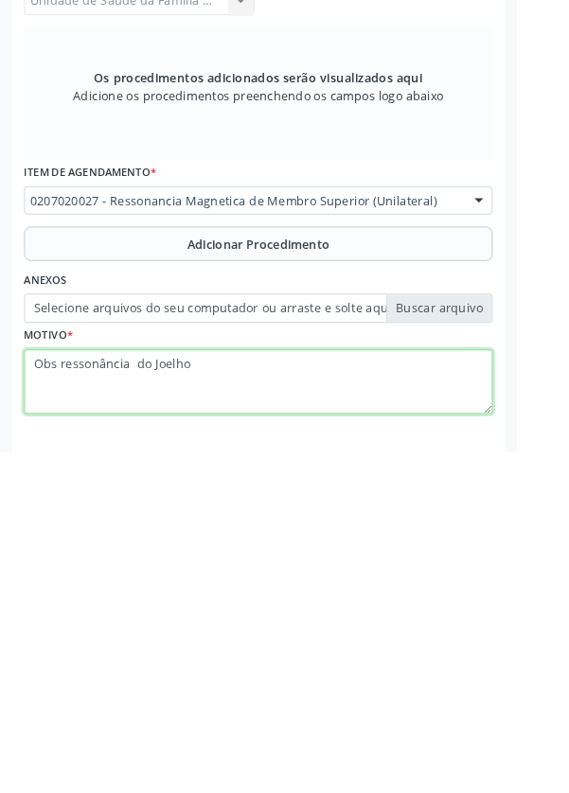
type textarea "Obs ressonância do Joelho"
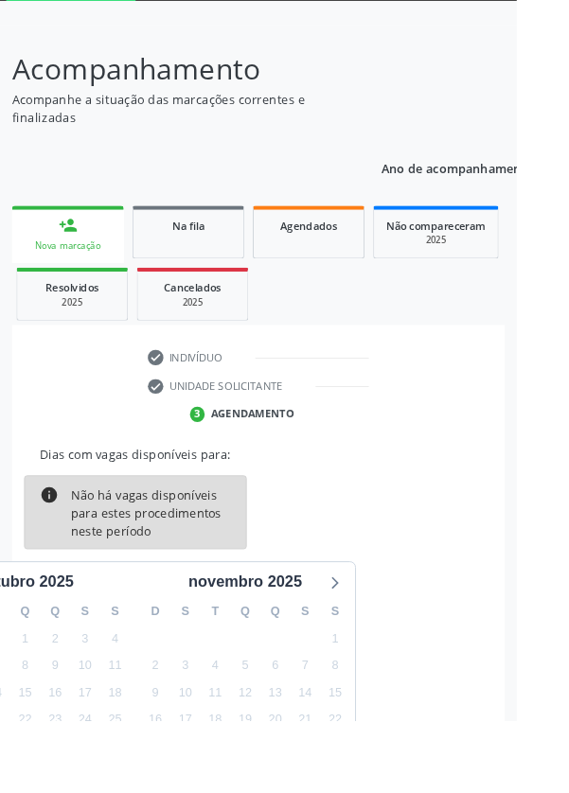
scroll to position [136, 0]
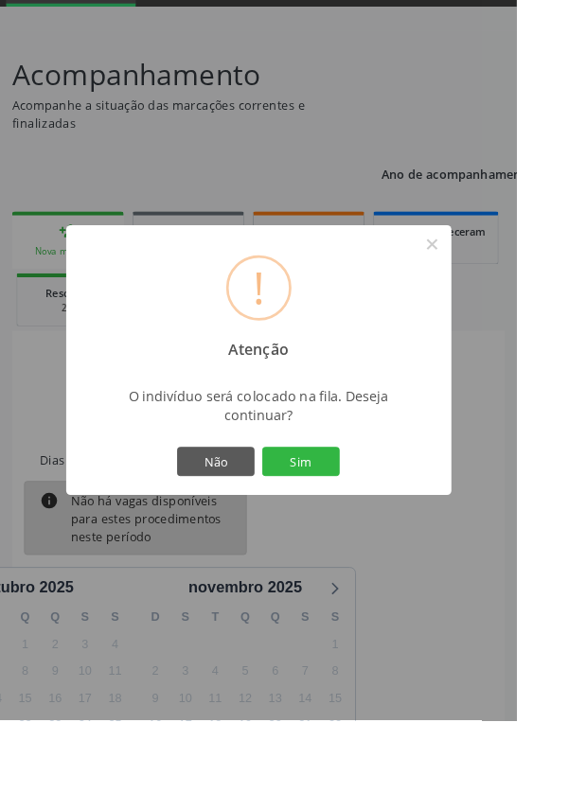
click at [370, 409] on button "Sim" at bounding box center [331, 508] width 85 height 32
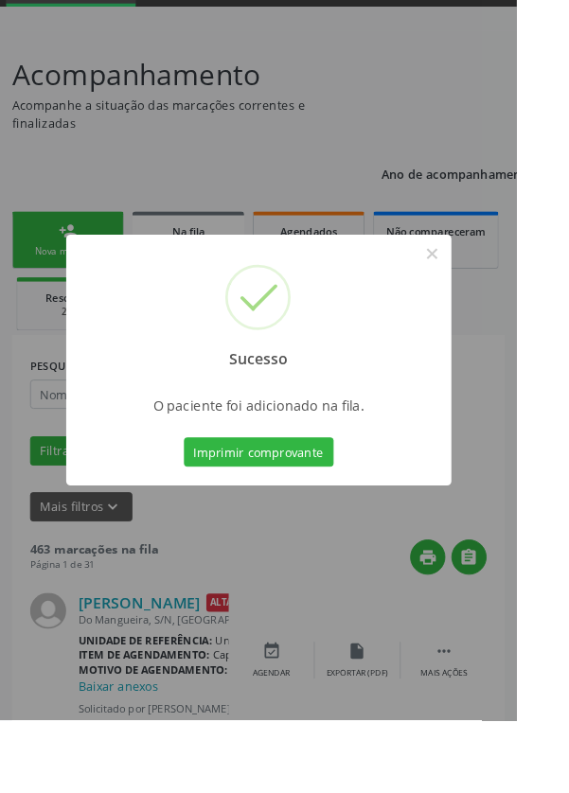
scroll to position [0, 0]
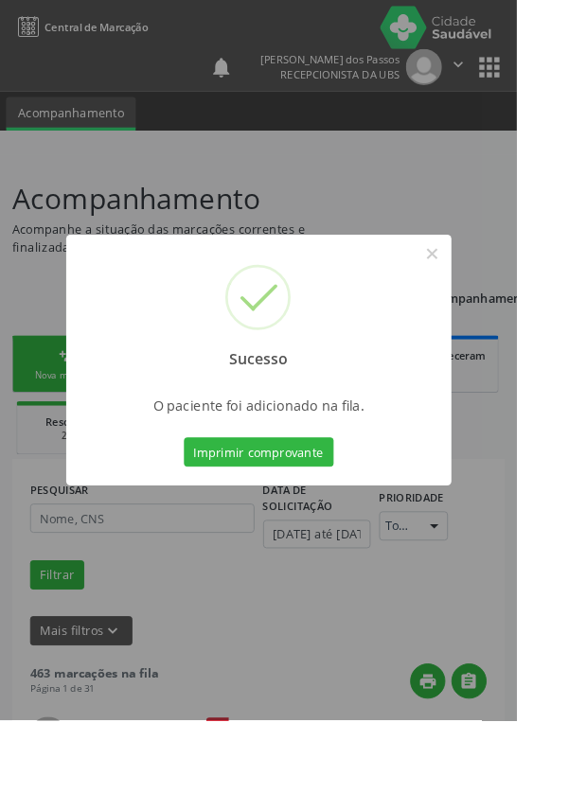
click at [291, 409] on button "Imprimir comprovante" at bounding box center [285, 498] width 165 height 32
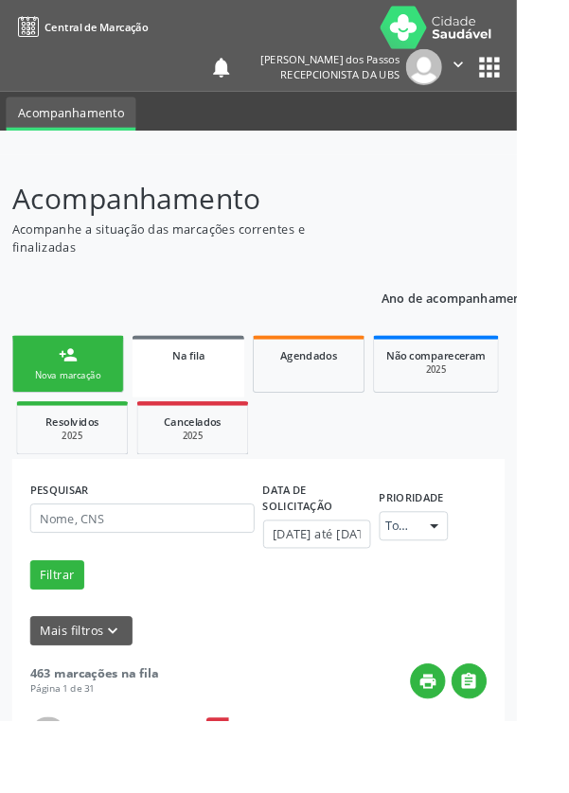
click at [63, 409] on div "Nova marcação" at bounding box center [74, 413] width 95 height 14
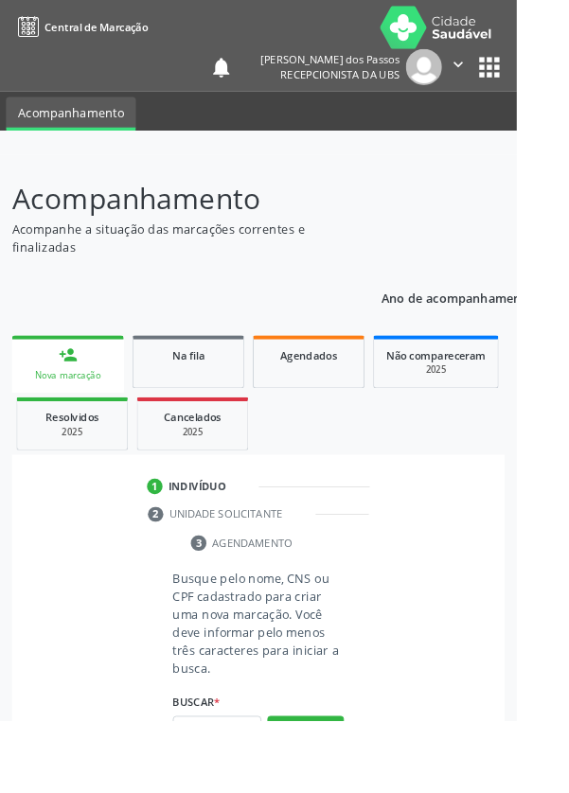
click at [68, 409] on div "Nova marcação" at bounding box center [74, 413] width 97 height 14
click at [233, 409] on input "text" at bounding box center [238, 804] width 97 height 32
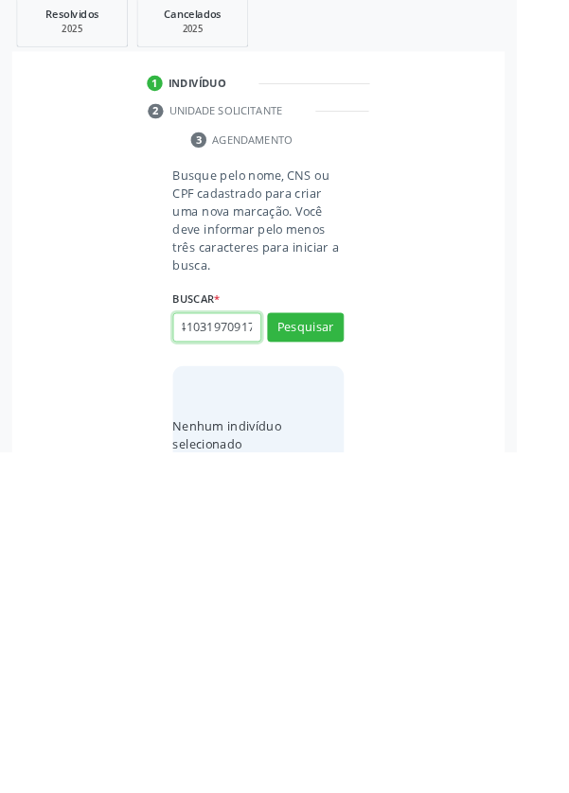
scroll to position [0, 26]
type input "70410319709175"
click at [334, 409] on button "Pesquisar" at bounding box center [336, 656] width 84 height 32
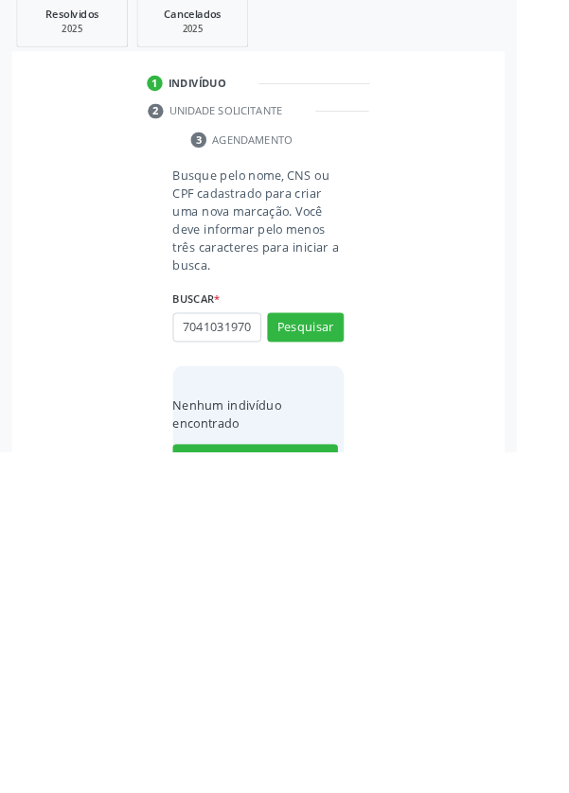
scroll to position [0, 0]
type input "7"
type input "0803269481"
click at [338, 409] on button "Pesquisar" at bounding box center [336, 656] width 84 height 32
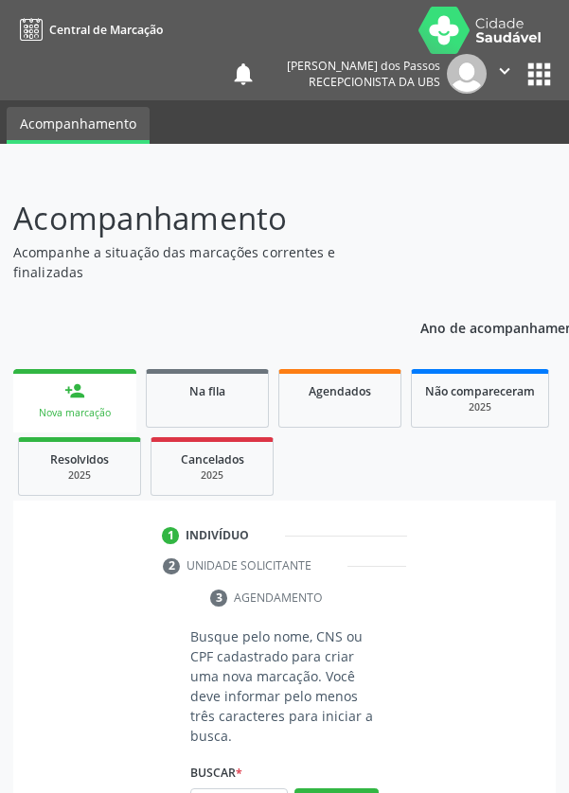
click at [237, 788] on input "text" at bounding box center [238, 804] width 97 height 32
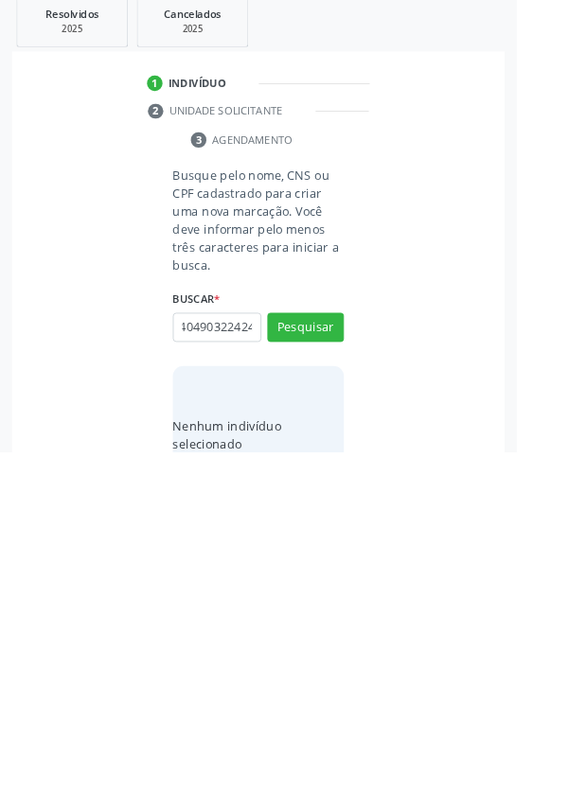
scroll to position [0, 34]
type input "700404903224245"
click at [332, 654] on button "Pesquisar" at bounding box center [336, 656] width 84 height 32
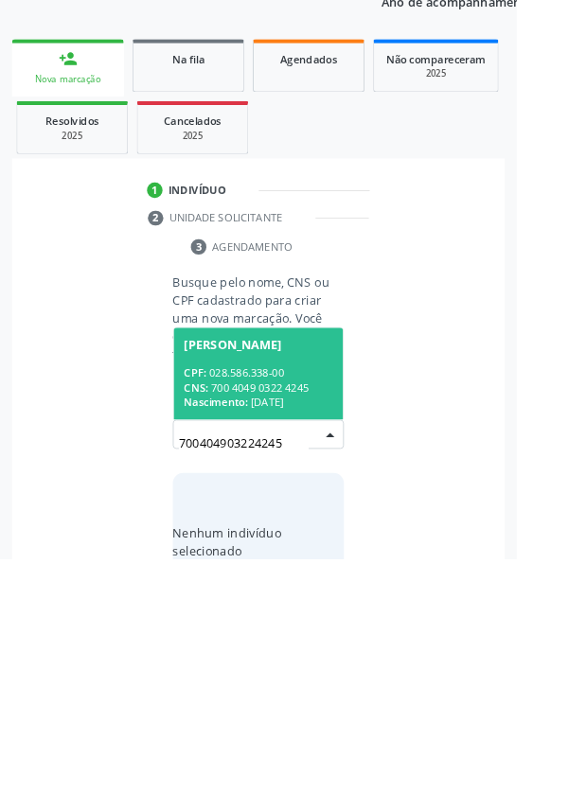
scroll to position [149, 0]
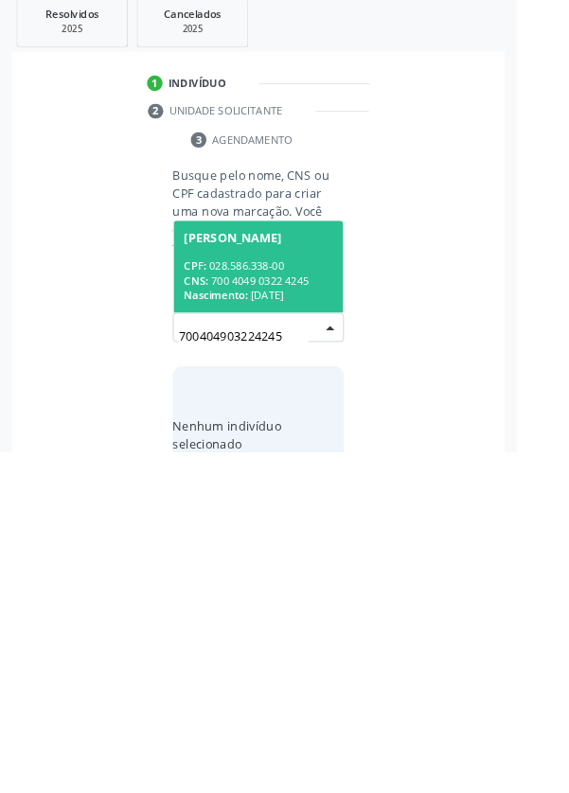
click at [286, 602] on div "CNS: 700 4049 0322 4245" at bounding box center [285, 604] width 164 height 16
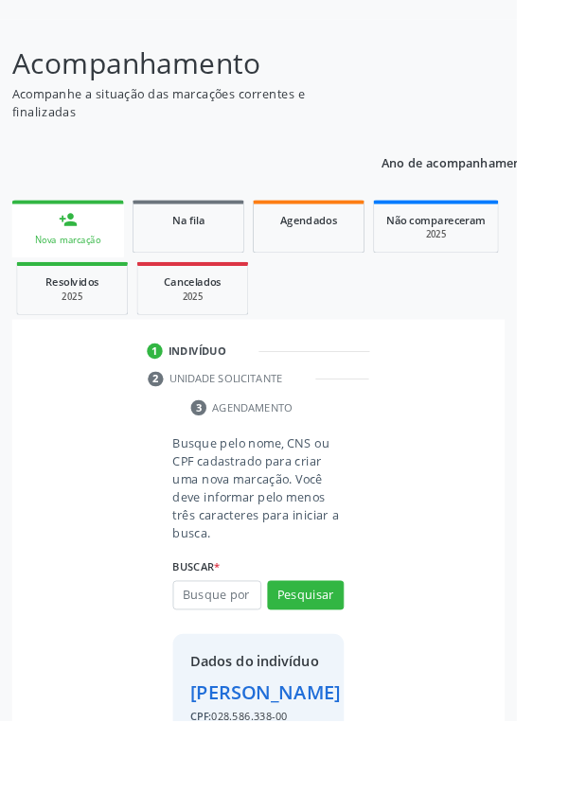
scroll to position [109, 0]
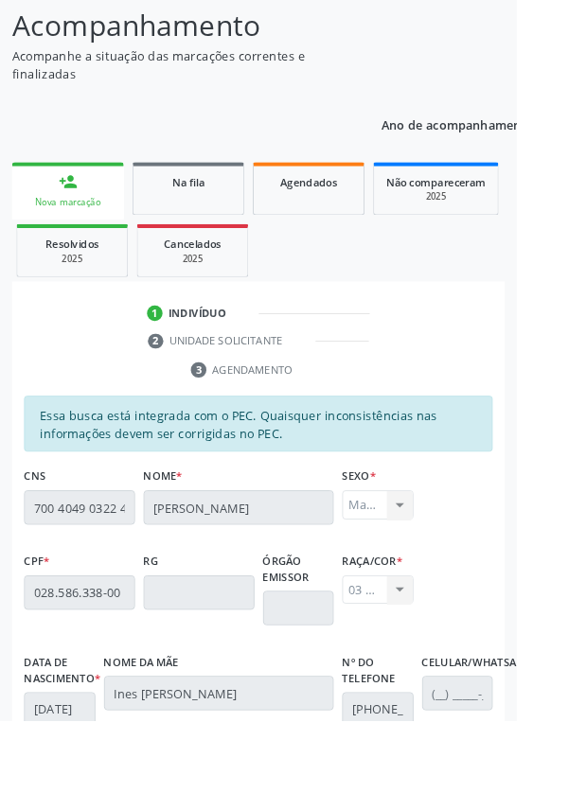
scroll to position [450, 0]
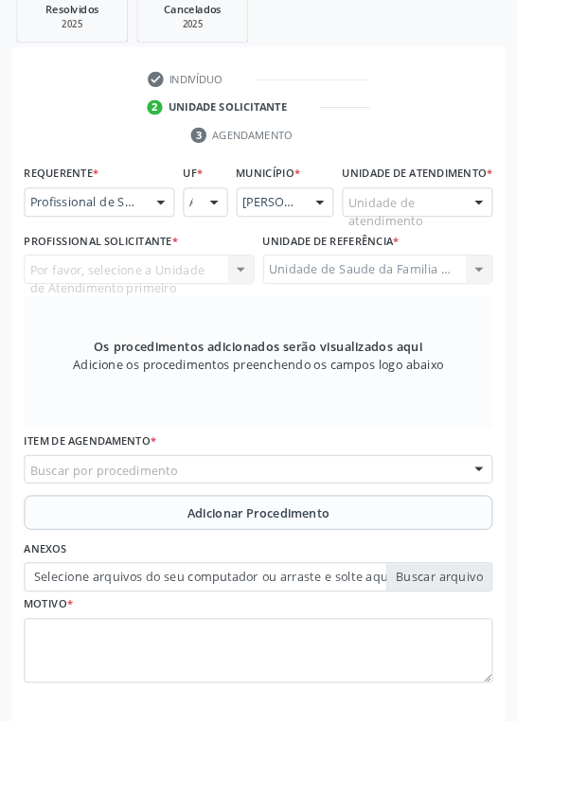
scroll to position [366, 0]
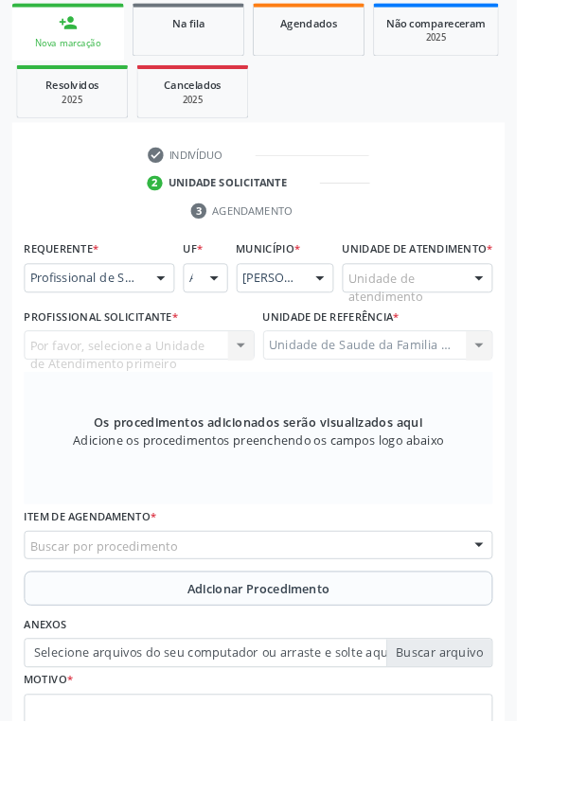
click at [185, 396] on div "Por favor, selecione a Unidade de Atendimento primeiro Nenhum resultado encontr…" at bounding box center [153, 379] width 254 height 32
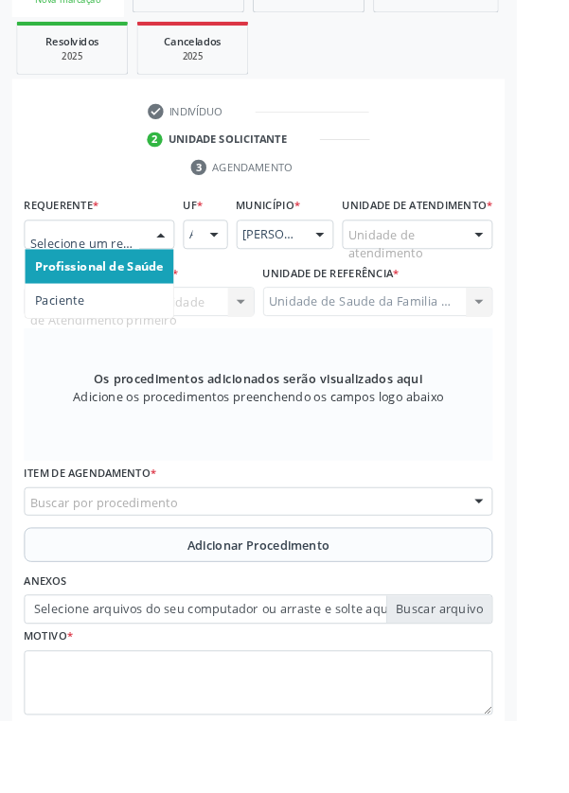
scroll to position [456, 0]
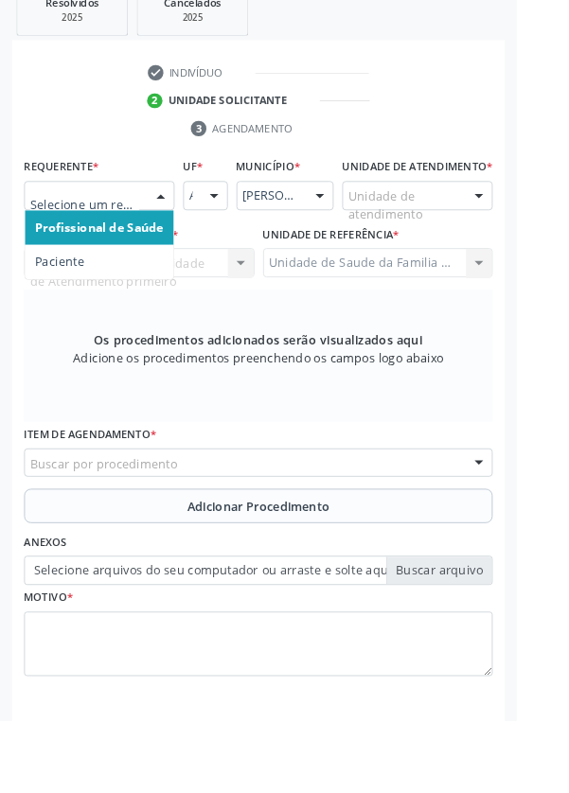
click at [62, 293] on span "Paciente" at bounding box center [66, 288] width 54 height 18
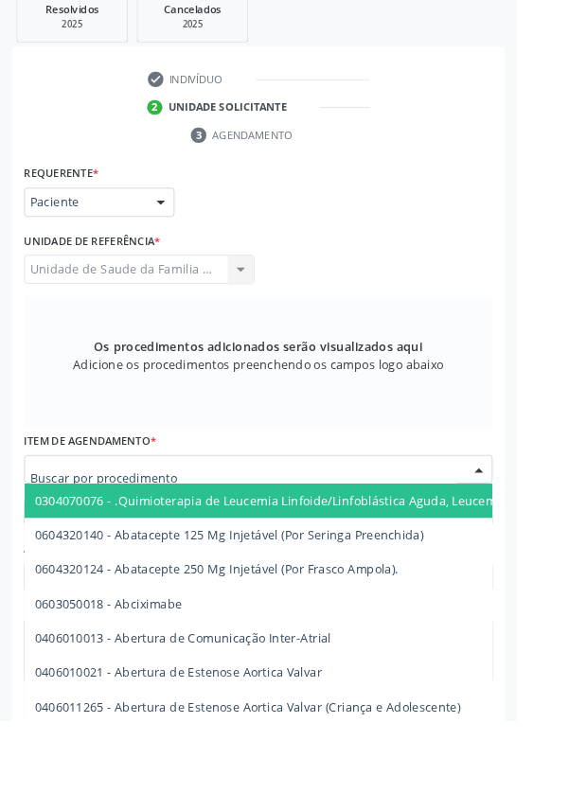
scroll to position [450, 0]
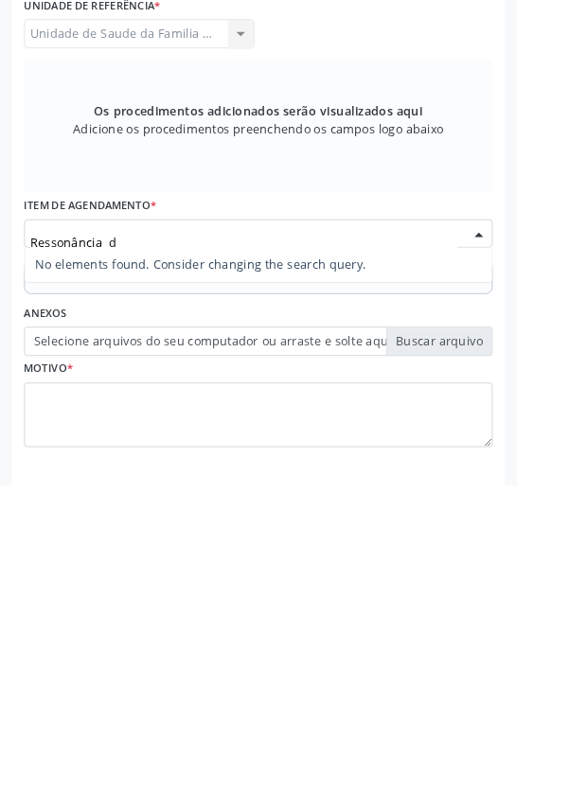
type input "Ressonância"
